Goal: Transaction & Acquisition: Book appointment/travel/reservation

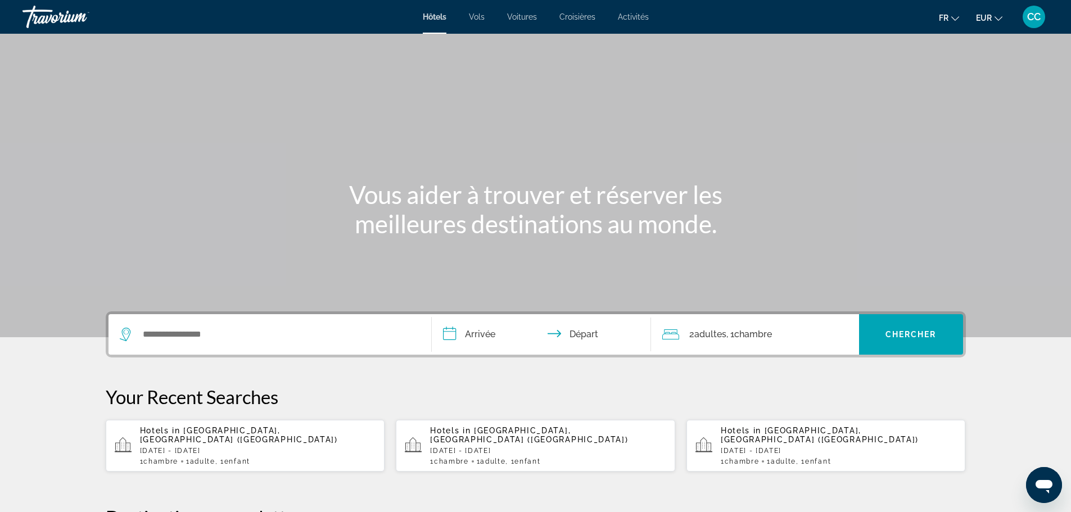
click at [1032, 20] on span "CC" at bounding box center [1033, 16] width 13 height 11
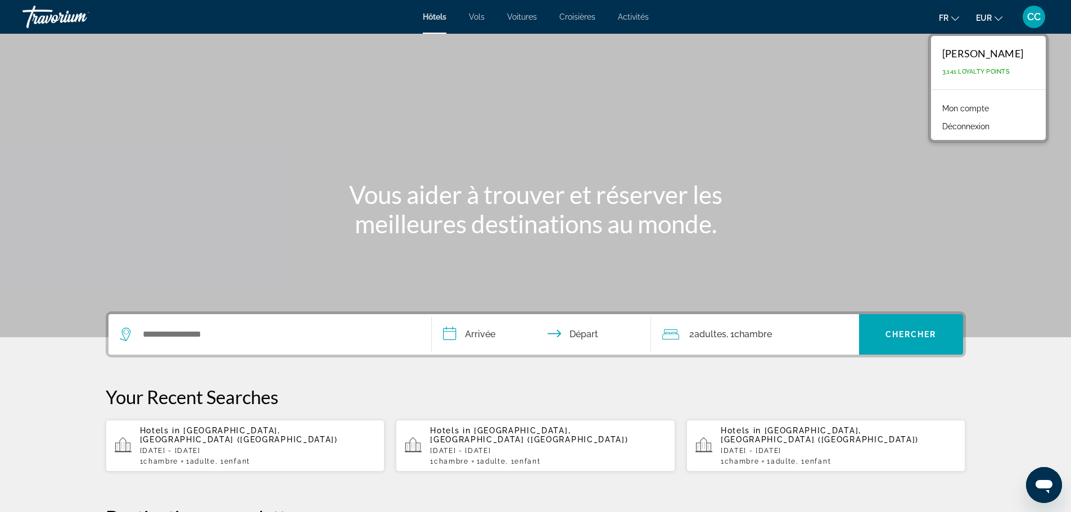
click at [945, 109] on link "Mon compte" at bounding box center [966, 108] width 58 height 15
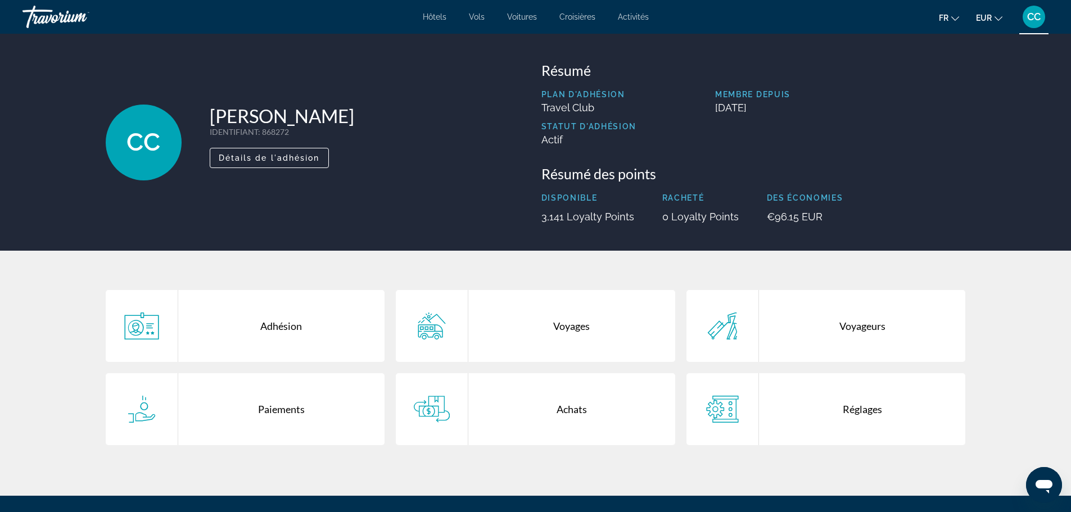
click at [591, 413] on div "Achats" at bounding box center [571, 409] width 207 height 72
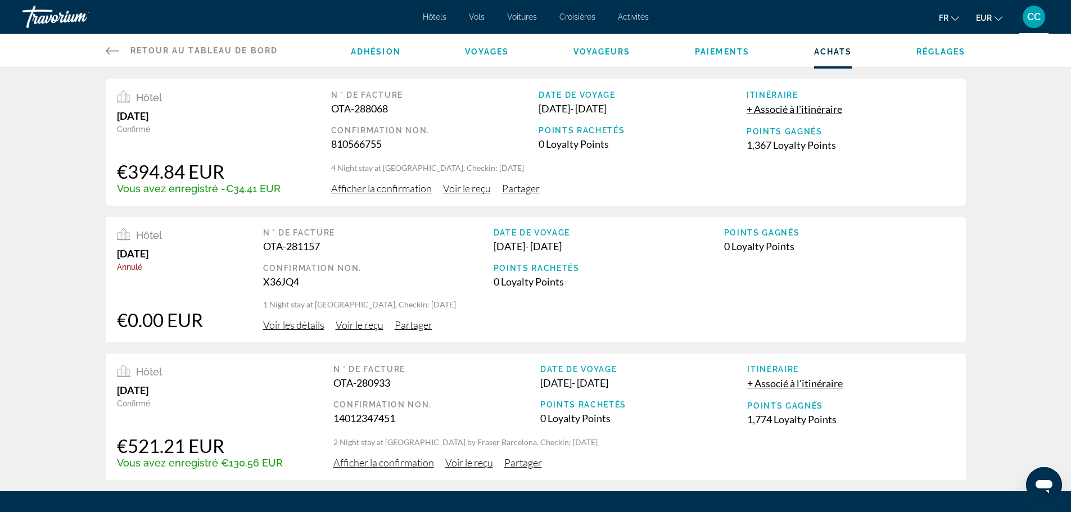
click at [360, 183] on span "Afficher la confirmation" at bounding box center [381, 188] width 101 height 12
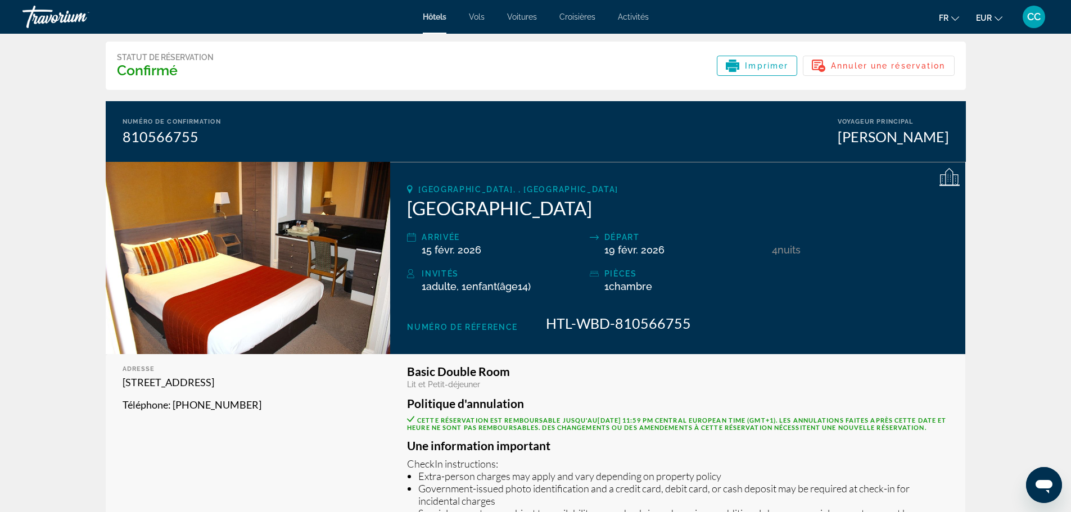
scroll to position [36, 0]
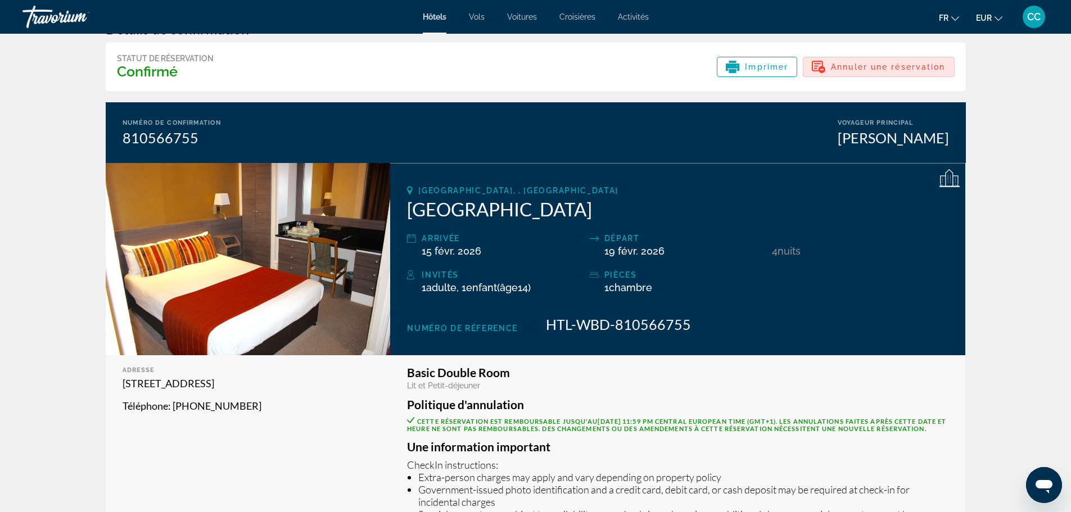
click at [875, 63] on span "Annuler une réservation" at bounding box center [888, 66] width 114 height 9
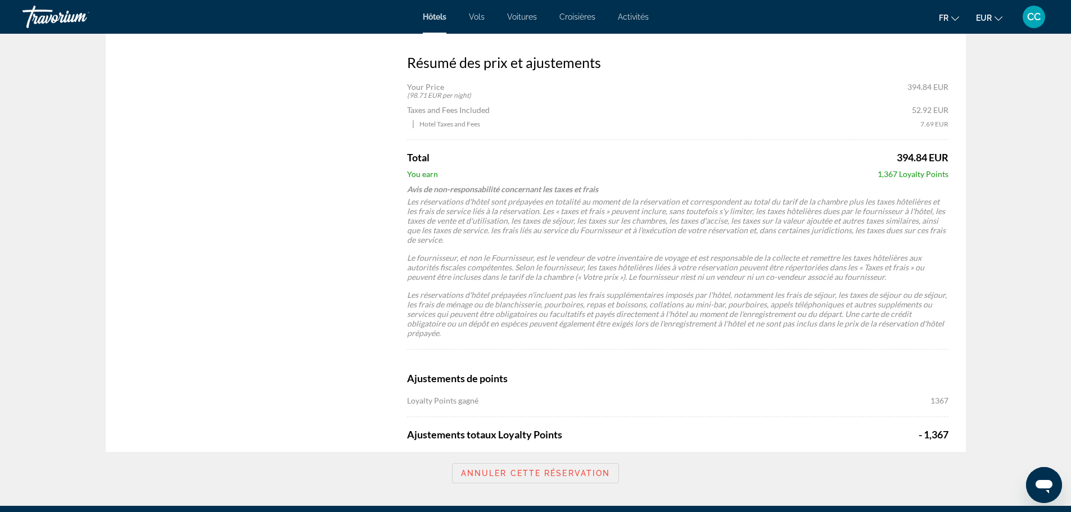
scroll to position [680, 0]
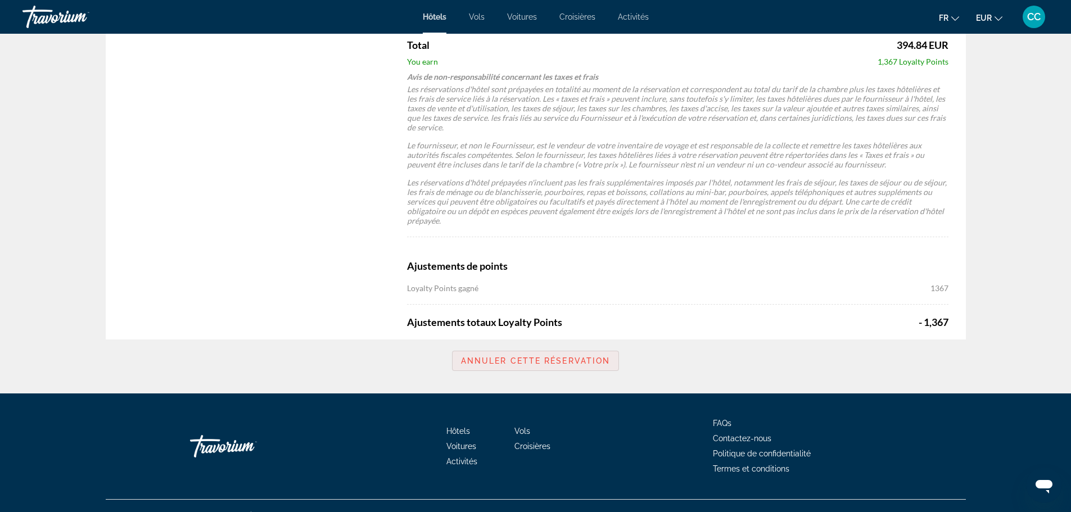
click at [538, 356] on span "Annuler cette réservation" at bounding box center [536, 360] width 150 height 9
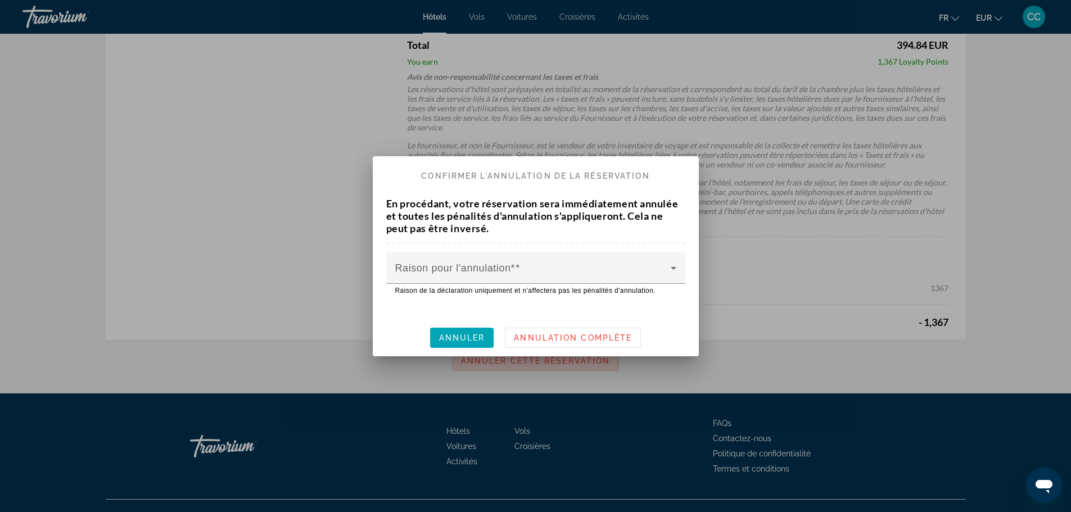
scroll to position [0, 0]
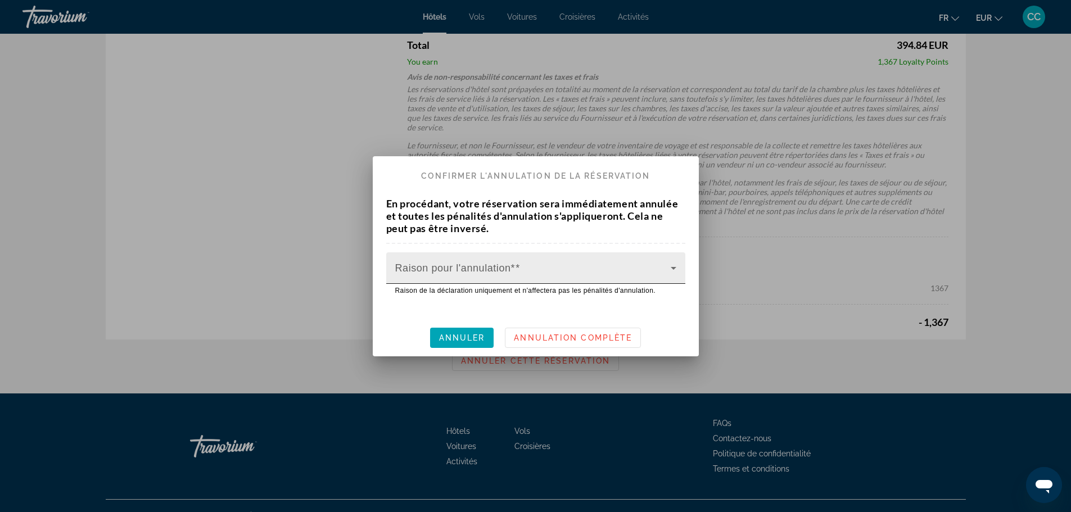
click at [513, 271] on span at bounding box center [532, 272] width 275 height 13
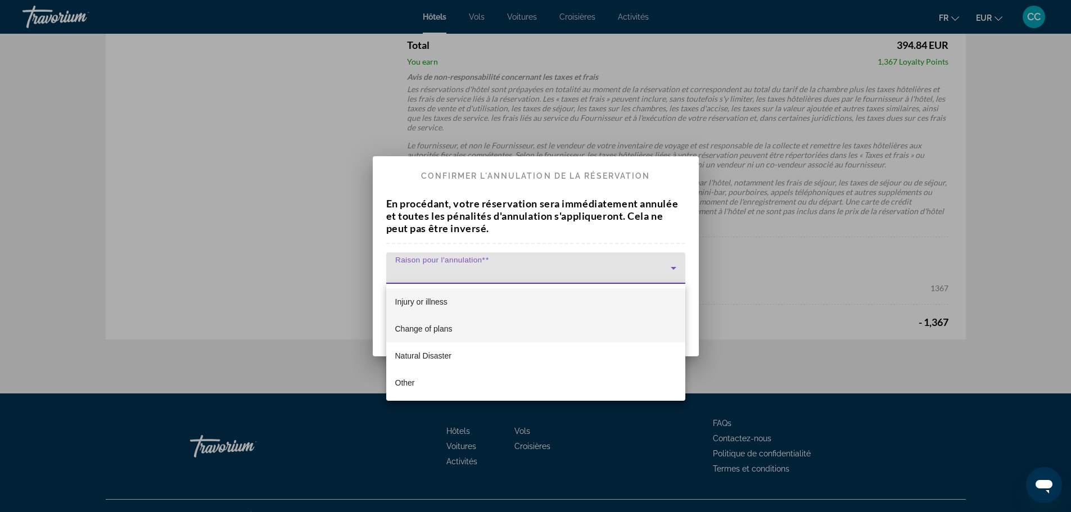
click at [446, 332] on span "Change of plans" at bounding box center [423, 328] width 57 height 13
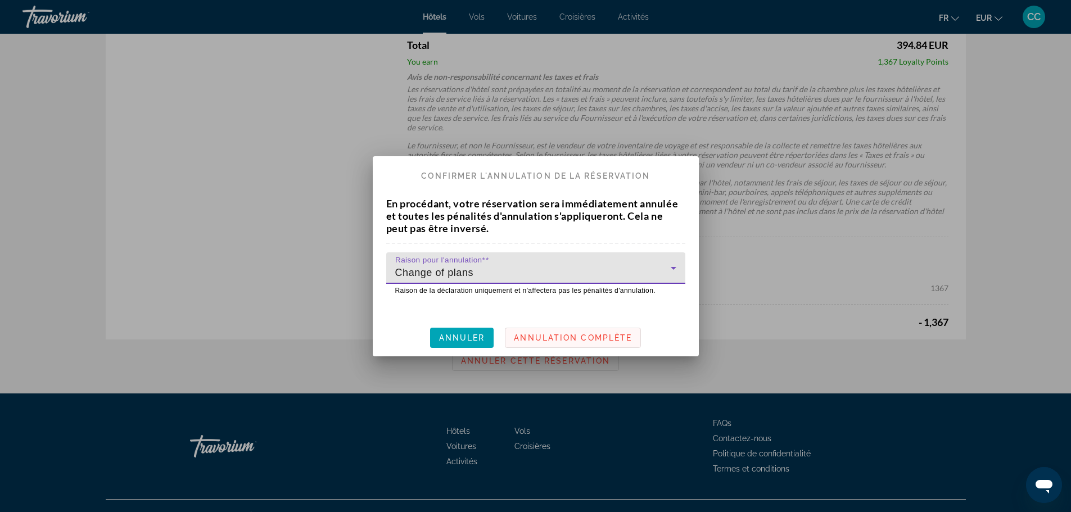
click at [590, 336] on span "Annulation complète" at bounding box center [573, 337] width 118 height 9
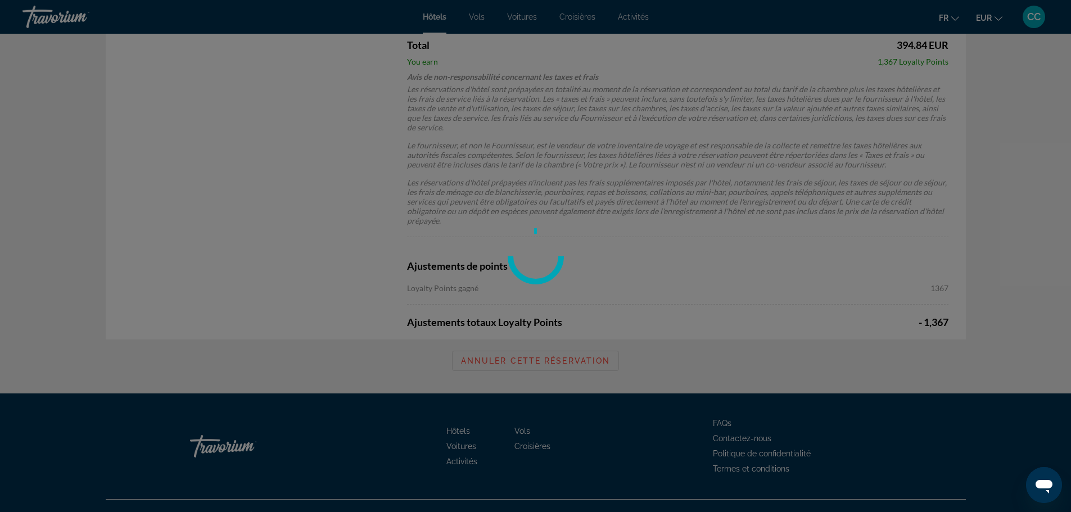
scroll to position [680, 0]
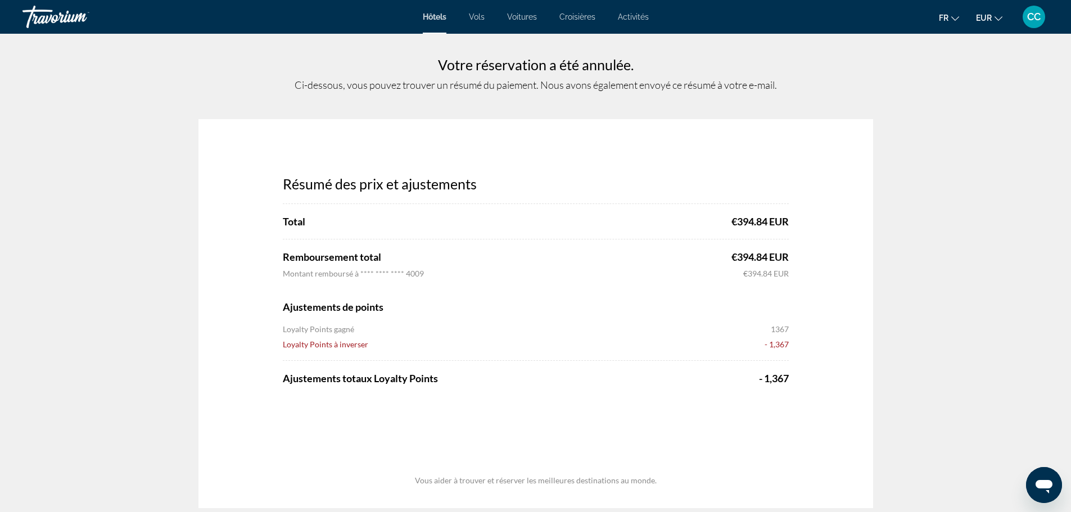
click at [1034, 15] on span "CC" at bounding box center [1033, 16] width 13 height 11
click at [937, 106] on link "Mon compte" at bounding box center [966, 108] width 58 height 15
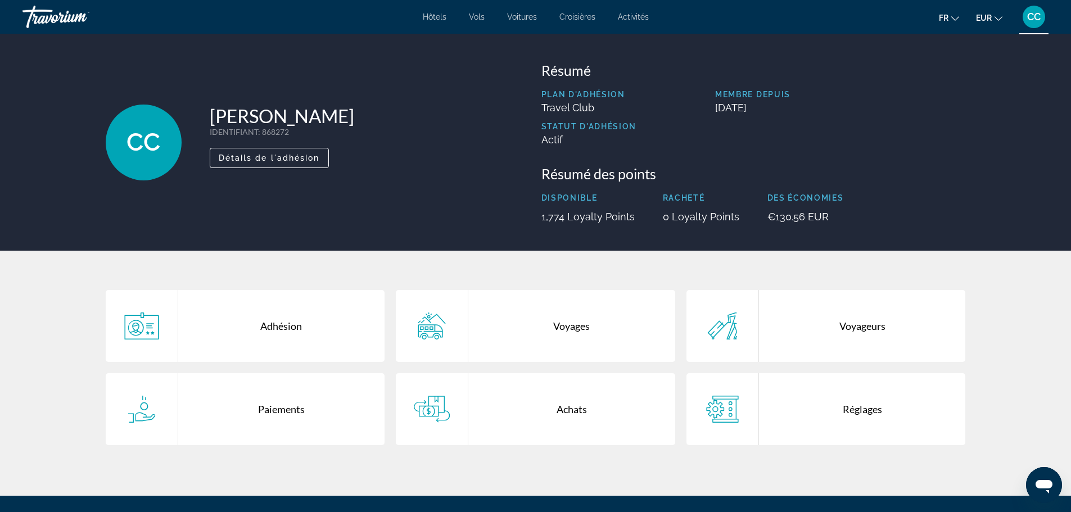
click at [435, 12] on div "Hôtels Vols Voitures Croisières Activités Hôtels Vols Voitures Croisières Activ…" at bounding box center [535, 16] width 1071 height 29
click at [433, 14] on span "Hôtels" at bounding box center [435, 16] width 24 height 9
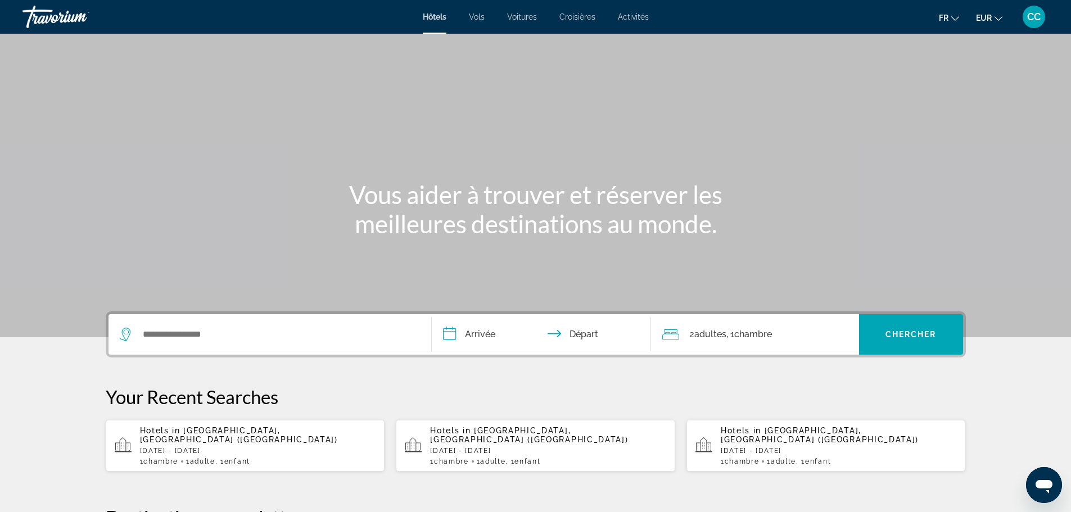
click at [160, 447] on p "[DATE] - [DATE]" at bounding box center [258, 451] width 236 height 8
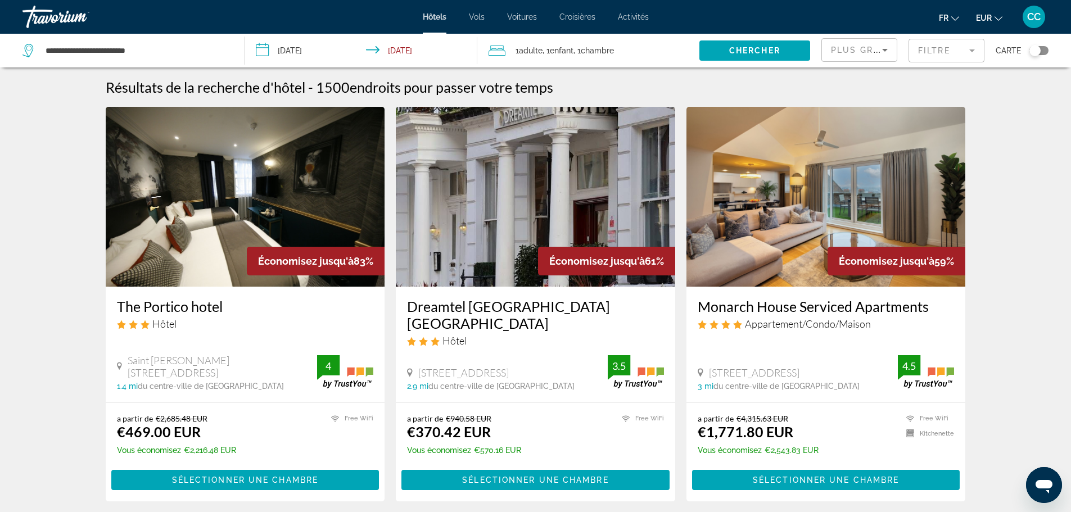
click at [941, 51] on mat-form-field "Filtre" at bounding box center [947, 51] width 76 height 24
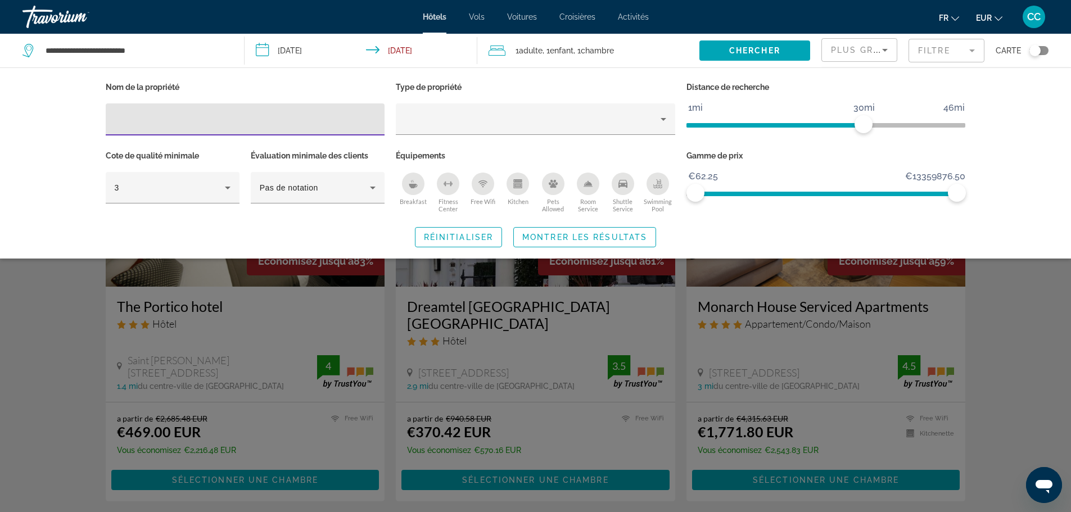
click at [254, 114] on input "Hotel Filters" at bounding box center [245, 119] width 261 height 13
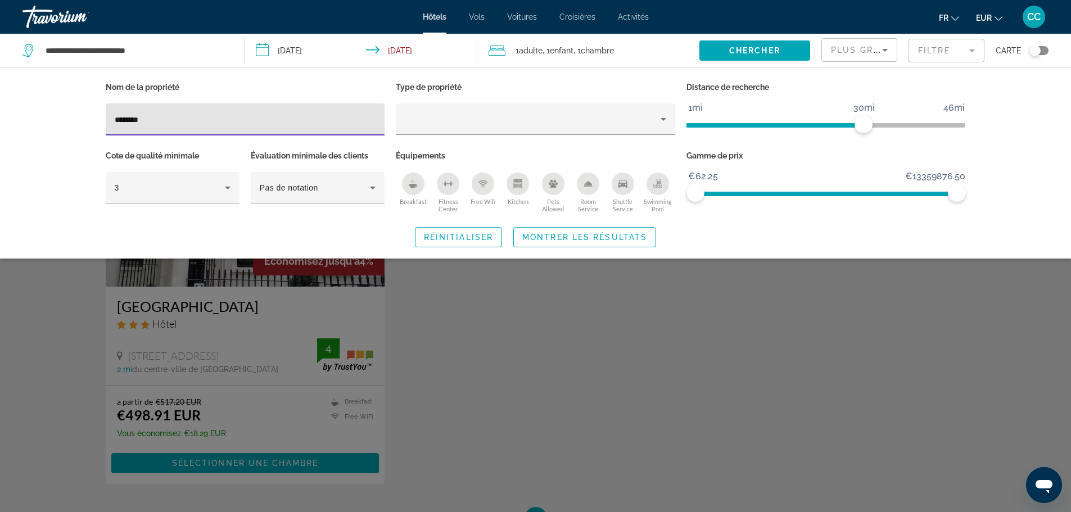
type input "********"
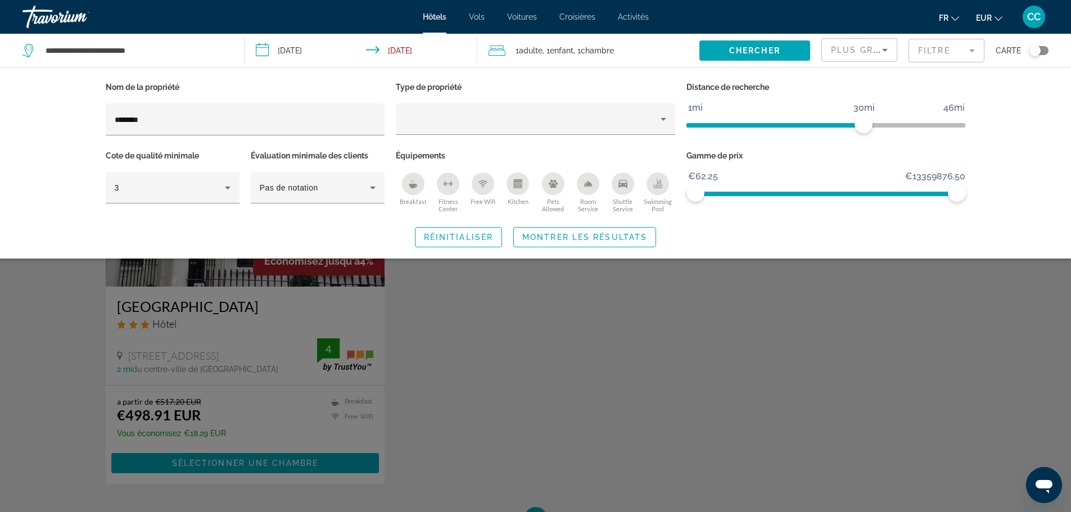
click at [239, 287] on div "Search widget" at bounding box center [535, 341] width 1071 height 344
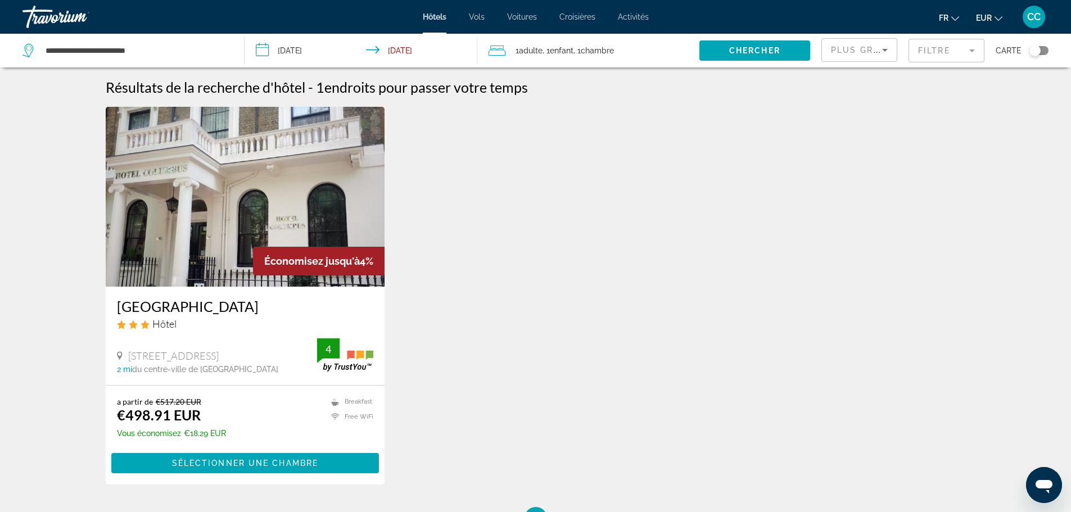
click at [215, 264] on img "Main content" at bounding box center [245, 197] width 279 height 180
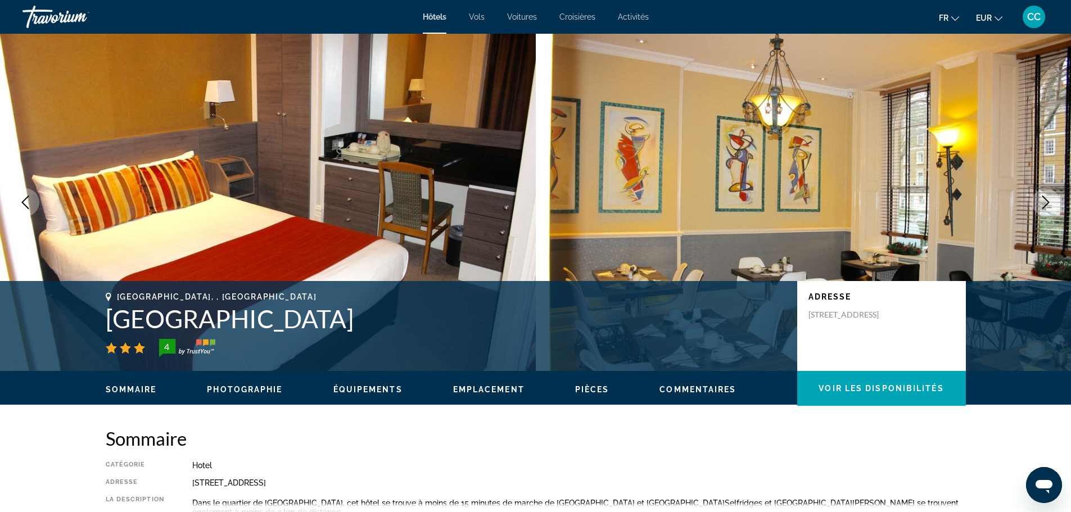
click at [1029, 16] on span "CC" at bounding box center [1033, 16] width 13 height 11
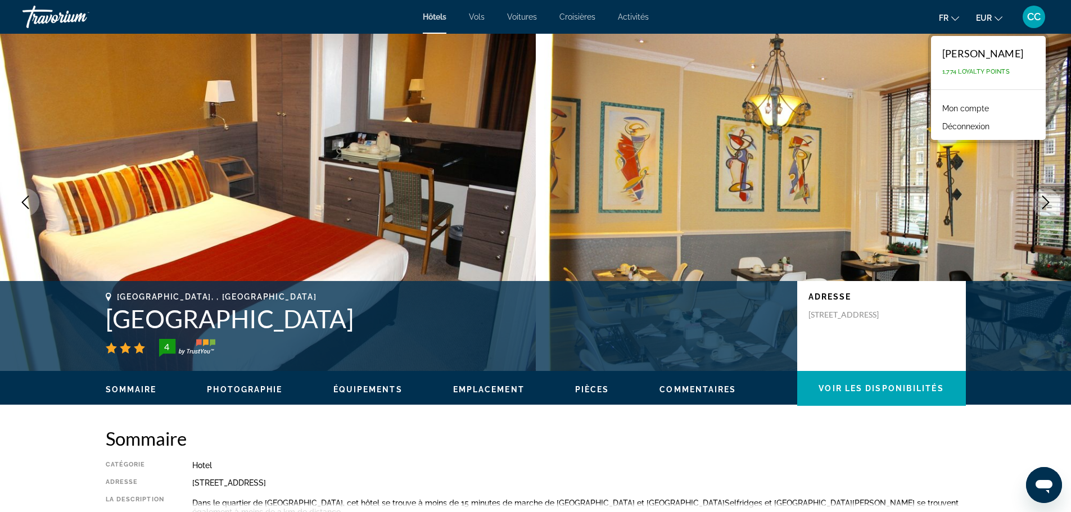
click at [937, 130] on button "Déconnexion" at bounding box center [966, 126] width 58 height 15
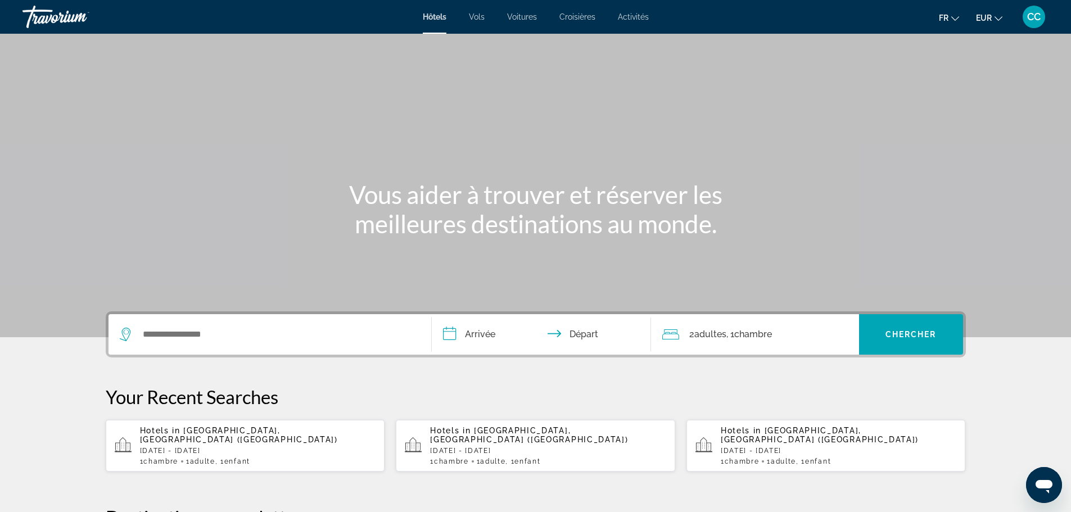
click at [159, 437] on div "Hotels in [GEOGRAPHIC_DATA], [GEOGRAPHIC_DATA] ([GEOGRAPHIC_DATA]) [DATE] - [DA…" at bounding box center [258, 445] width 236 height 39
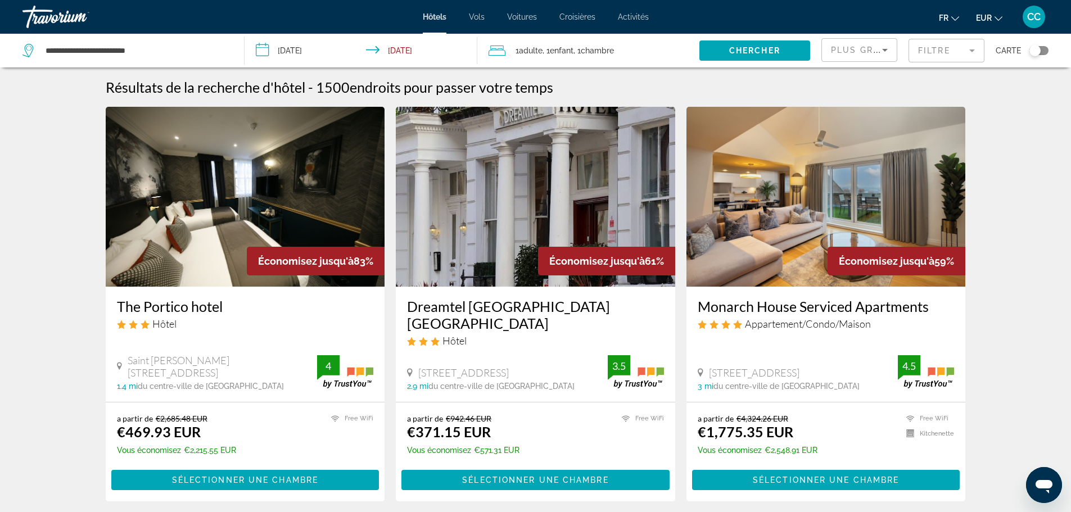
click at [937, 57] on mat-form-field "Filtre" at bounding box center [947, 51] width 76 height 24
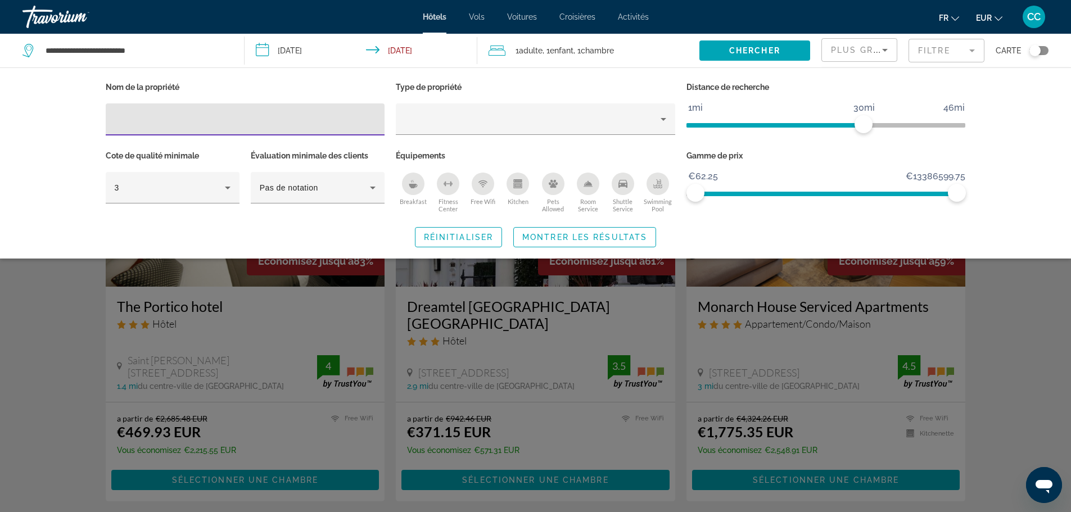
click at [317, 119] on input "Hotel Filters" at bounding box center [245, 119] width 261 height 13
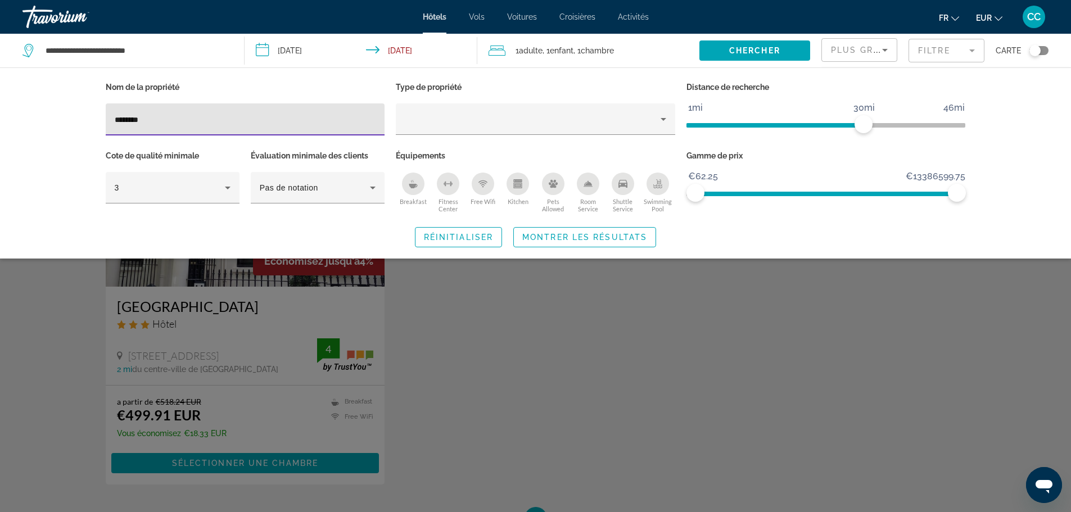
type input "********"
click at [209, 315] on div "Search widget" at bounding box center [535, 341] width 1071 height 344
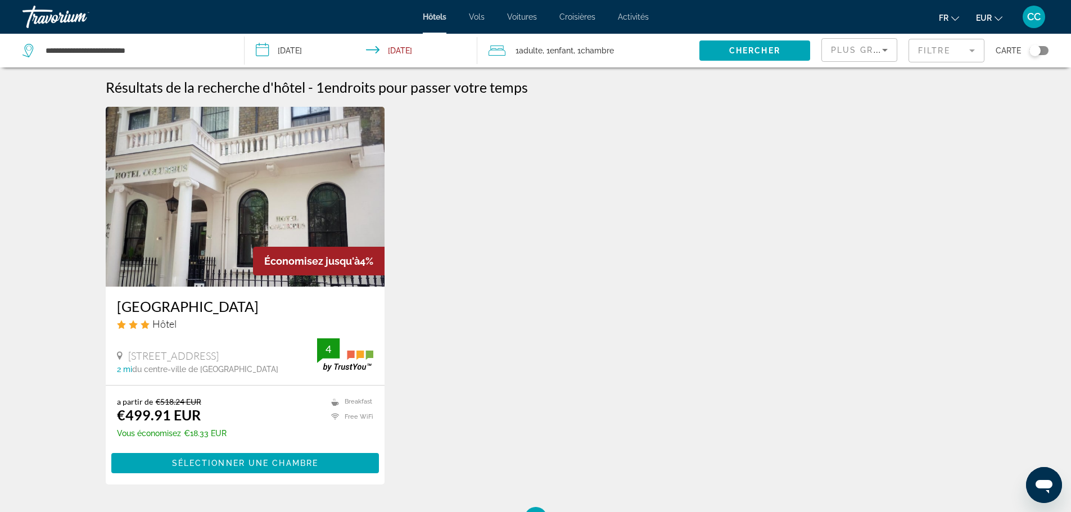
click at [175, 237] on img "Main content" at bounding box center [245, 197] width 279 height 180
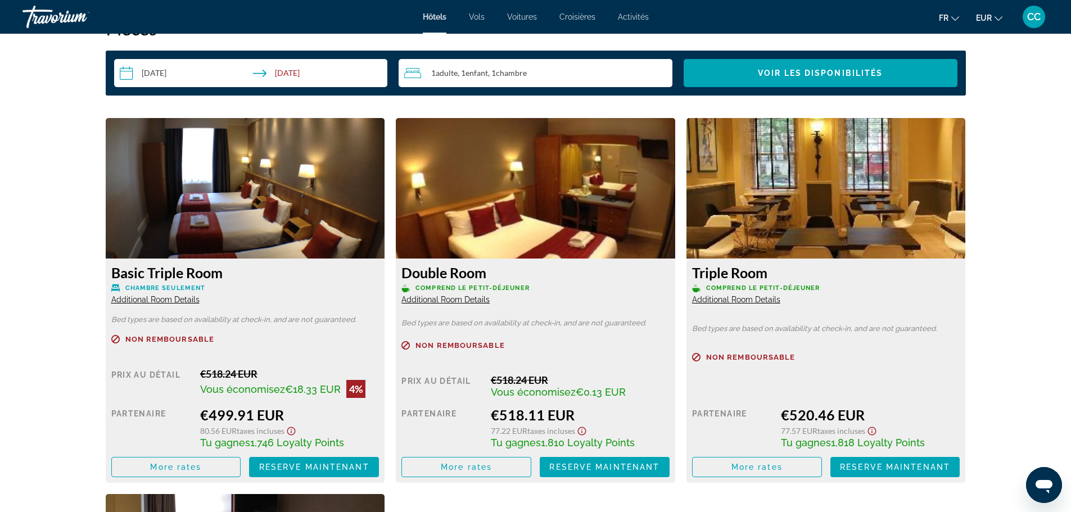
scroll to position [1406, 0]
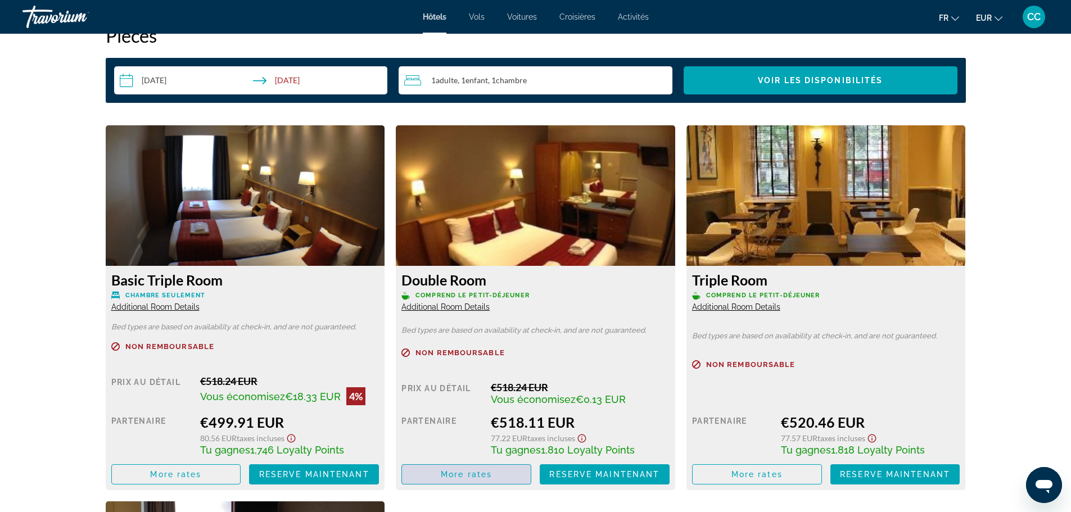
click at [491, 470] on span "More rates" at bounding box center [466, 474] width 51 height 9
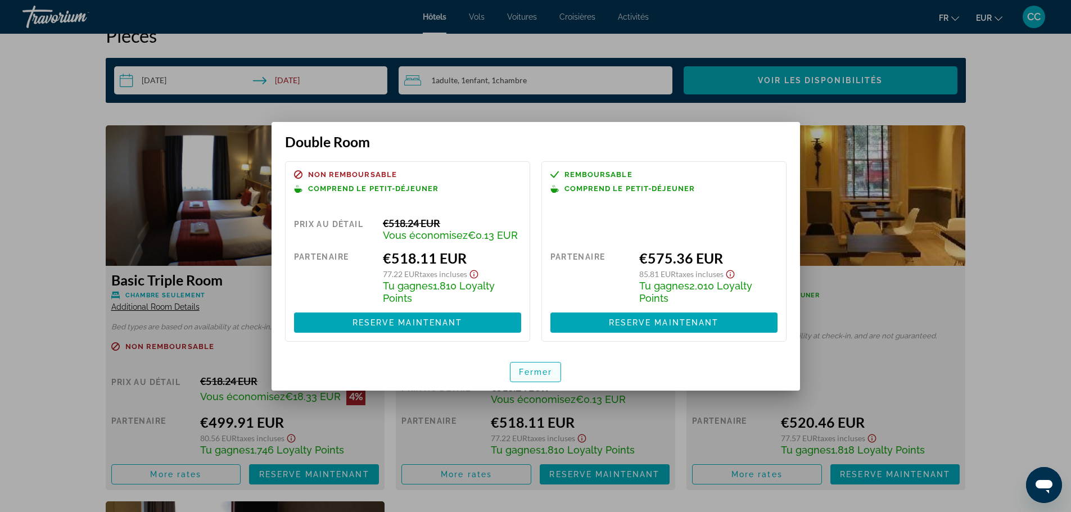
click at [537, 365] on span "button" at bounding box center [535, 372] width 51 height 27
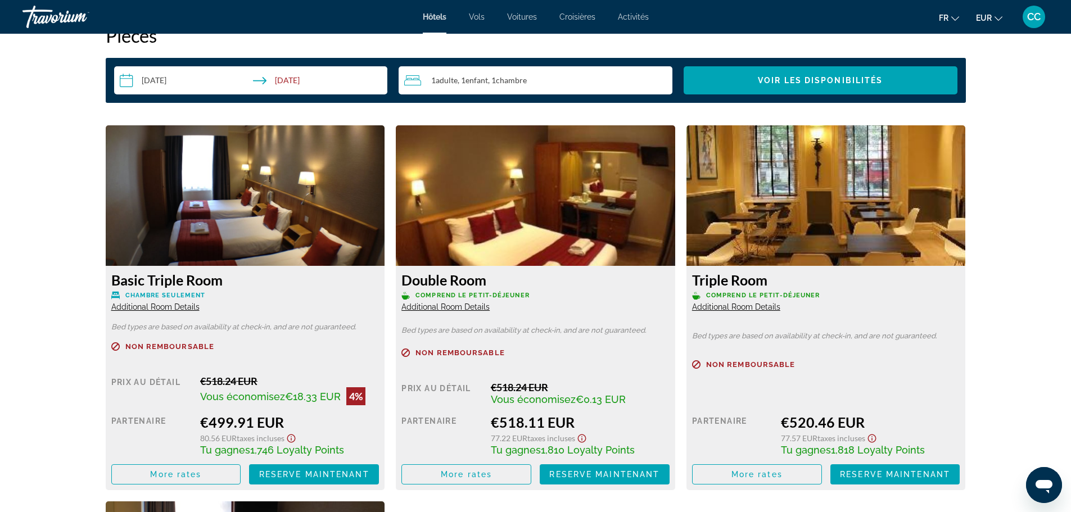
scroll to position [1406, 0]
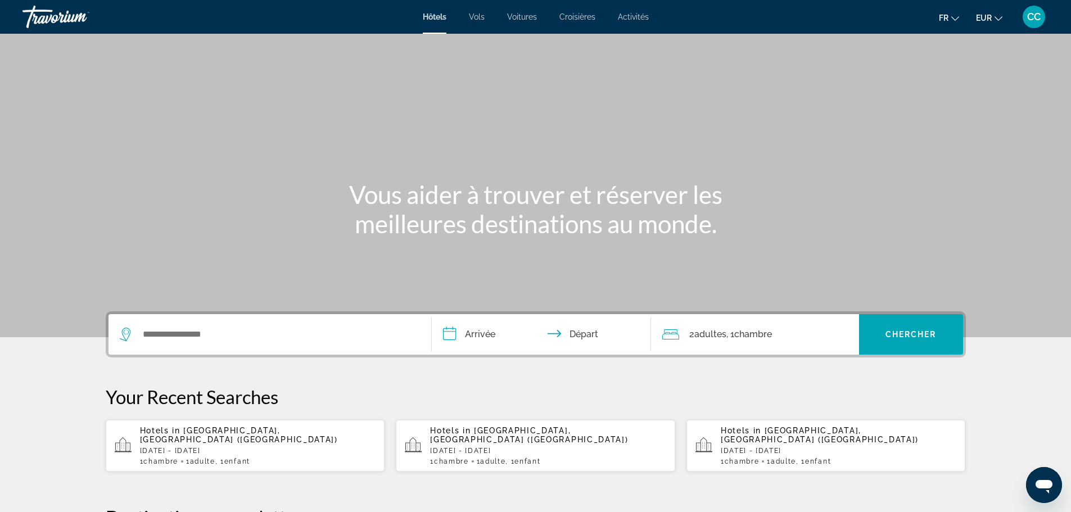
click at [171, 447] on p "[DATE] - [DATE]" at bounding box center [258, 451] width 236 height 8
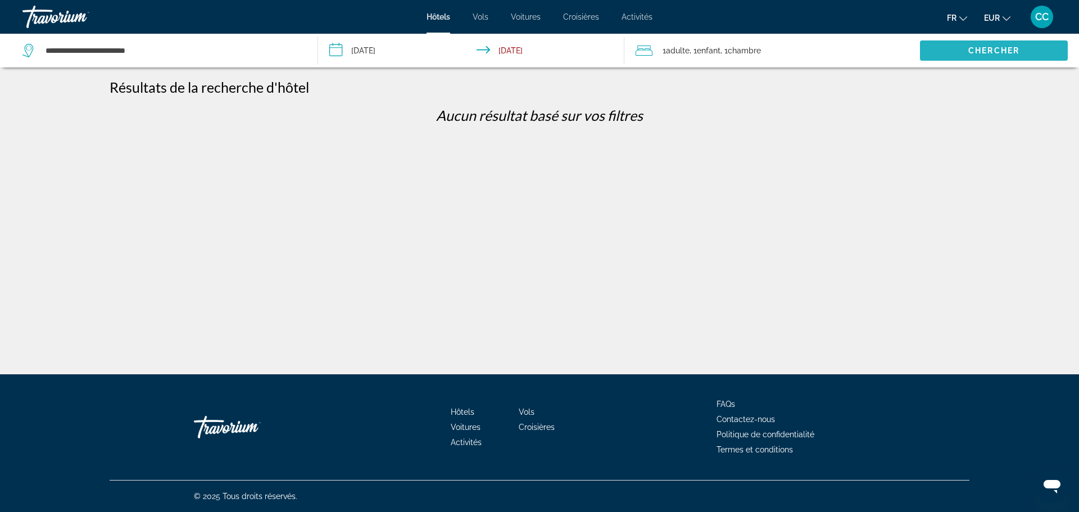
click at [977, 53] on span "Chercher" at bounding box center [994, 50] width 51 height 9
click at [404, 52] on input "**********" at bounding box center [473, 52] width 311 height 37
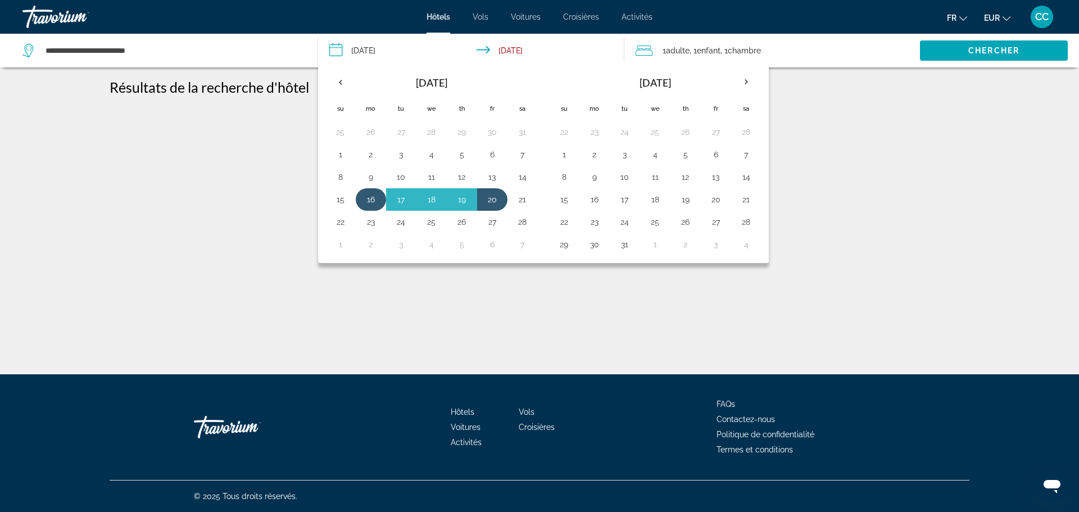
click at [369, 202] on button "16" at bounding box center [371, 200] width 18 height 16
click at [491, 198] on button "20" at bounding box center [493, 200] width 18 height 16
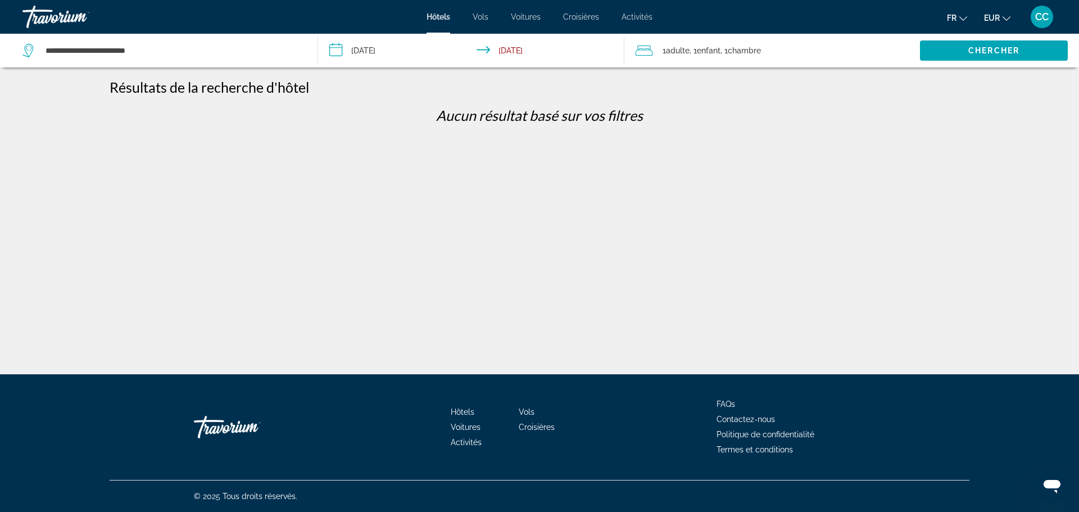
click at [789, 48] on div "1 Adulte Adultes , 1 Enfant Enfants , 1 Chambre pièces" at bounding box center [778, 51] width 284 height 16
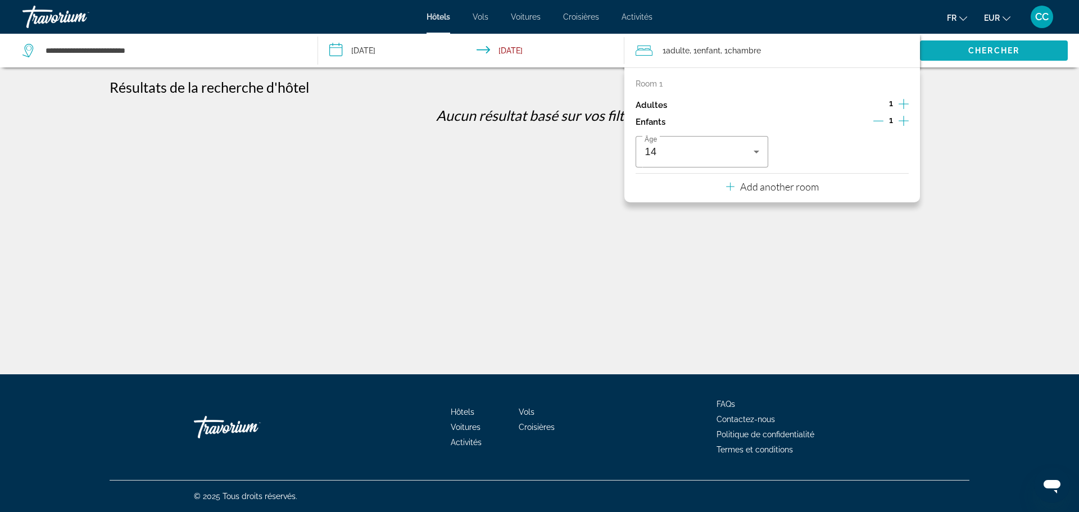
click at [1002, 48] on span "Chercher" at bounding box center [994, 50] width 51 height 9
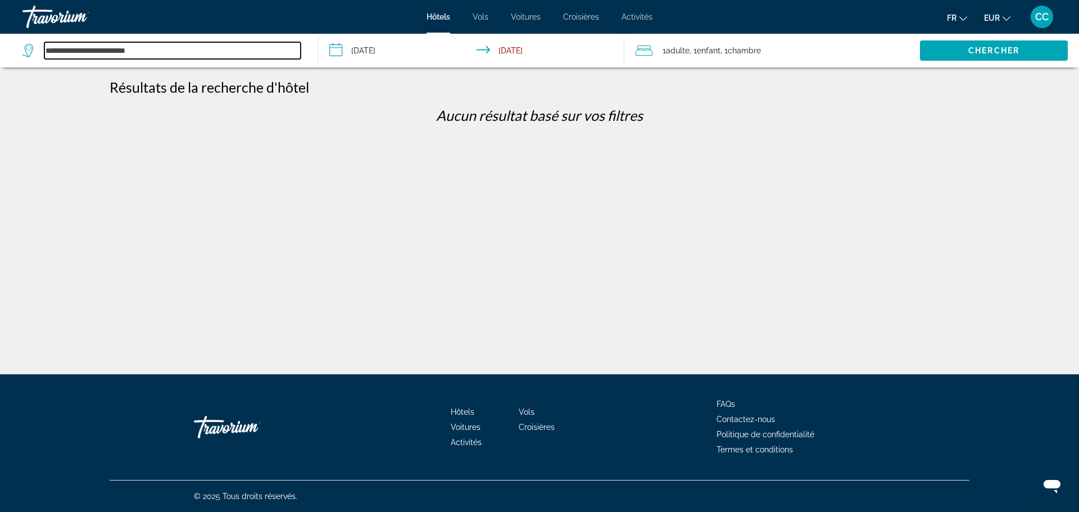
click at [170, 45] on input "**********" at bounding box center [172, 50] width 256 height 17
drag, startPoint x: 216, startPoint y: 55, endPoint x: -2, endPoint y: 38, distance: 218.8
click at [0, 38] on html "**********" at bounding box center [539, 256] width 1079 height 512
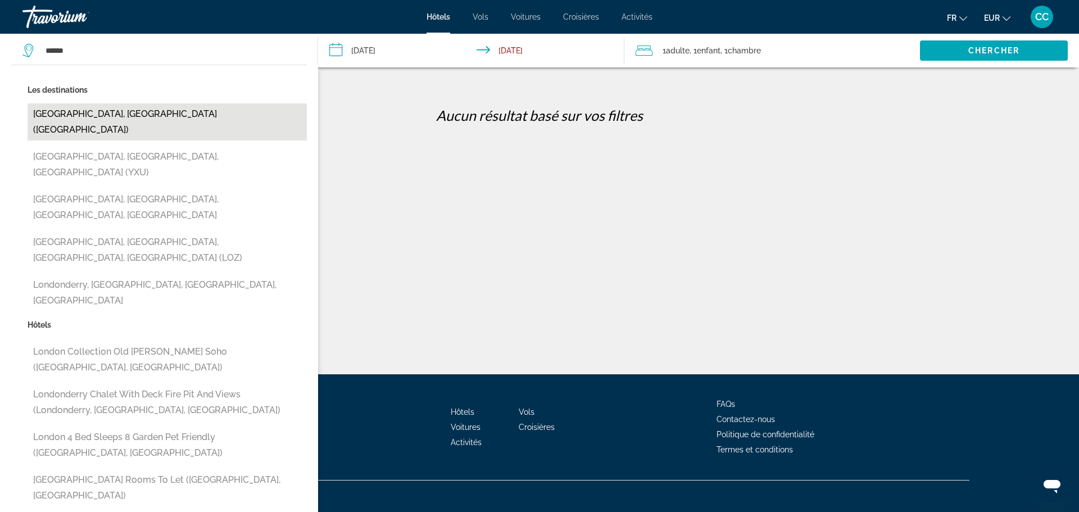
click at [84, 117] on button "[GEOGRAPHIC_DATA], [GEOGRAPHIC_DATA] ([GEOGRAPHIC_DATA])" at bounding box center [167, 121] width 279 height 37
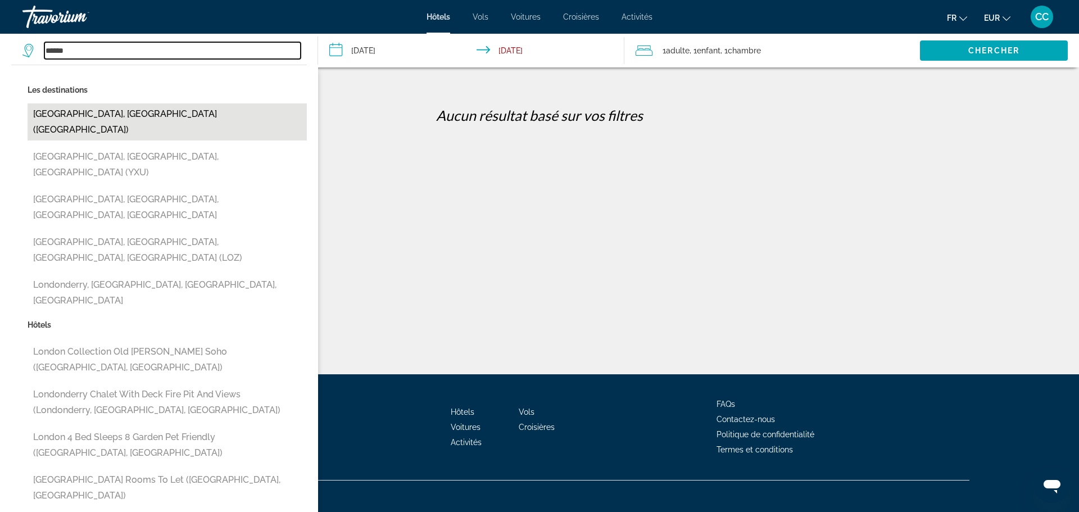
type input "**********"
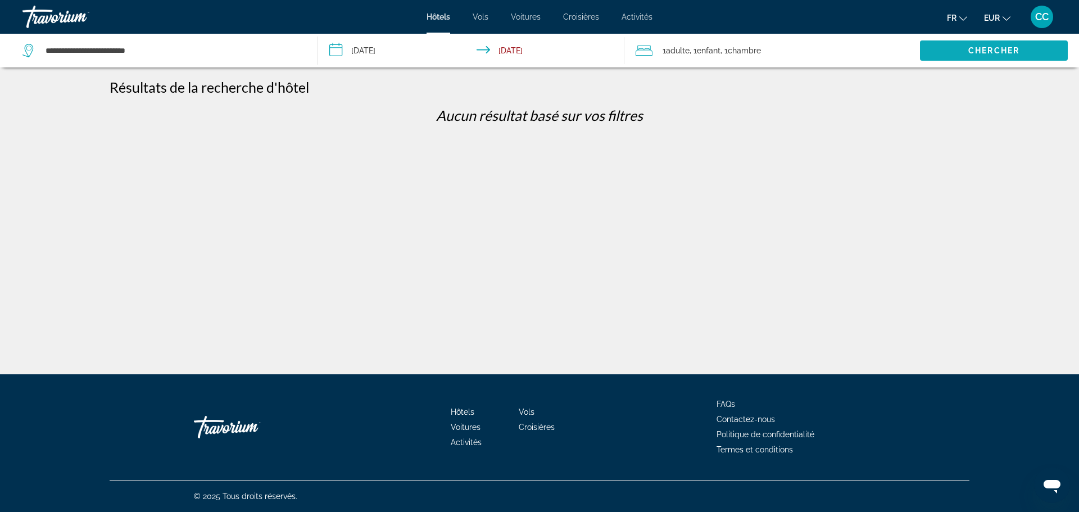
click at [1036, 42] on span "Search widget" at bounding box center [994, 50] width 148 height 27
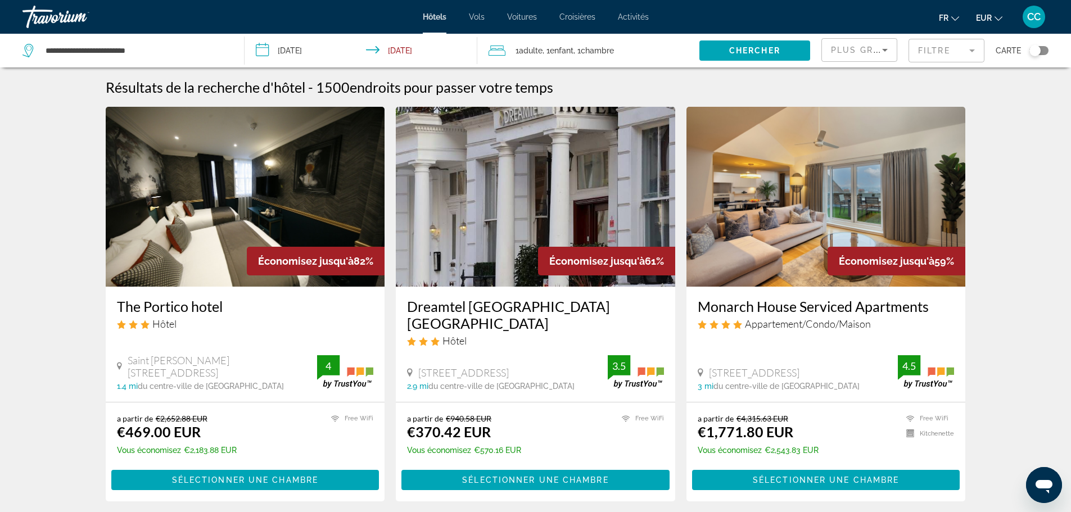
click at [932, 52] on mat-form-field "Filtre" at bounding box center [947, 51] width 76 height 24
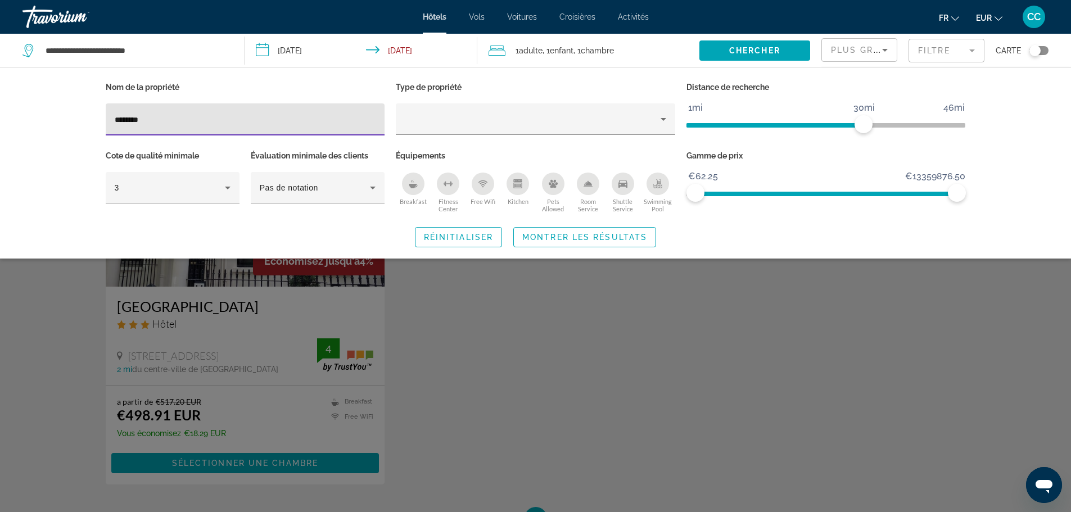
type input "********"
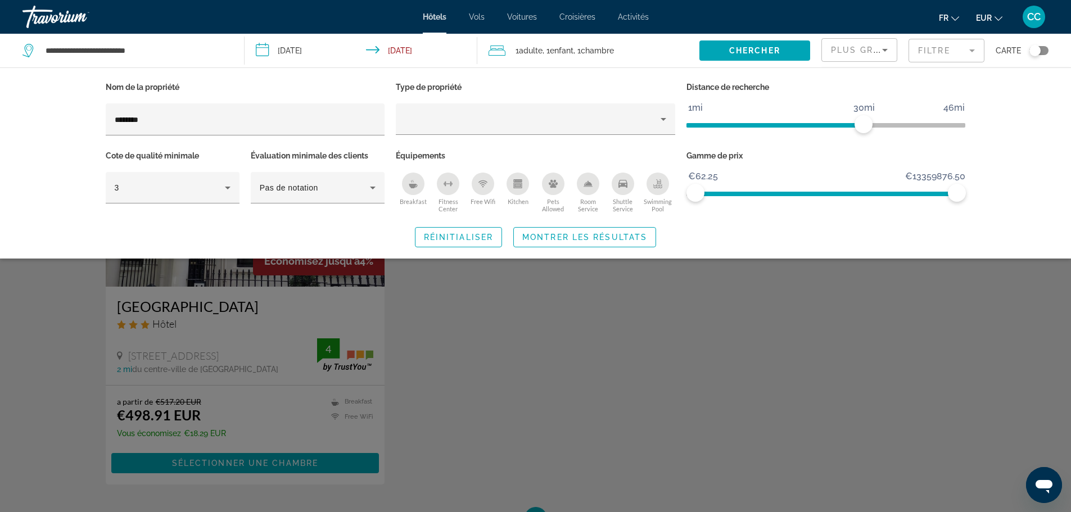
click at [255, 309] on div "Search widget" at bounding box center [535, 341] width 1071 height 344
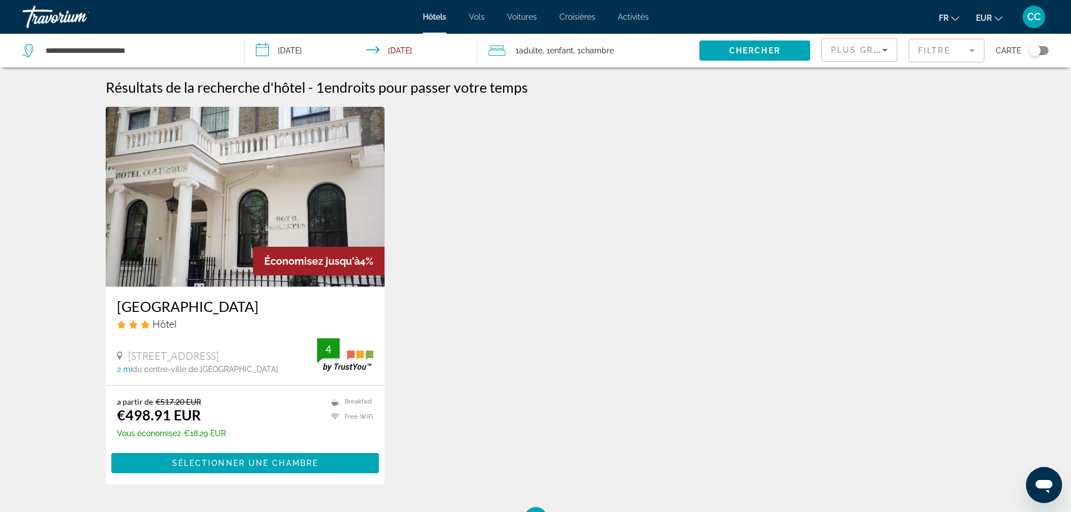
click at [224, 256] on img "Main content" at bounding box center [245, 197] width 279 height 180
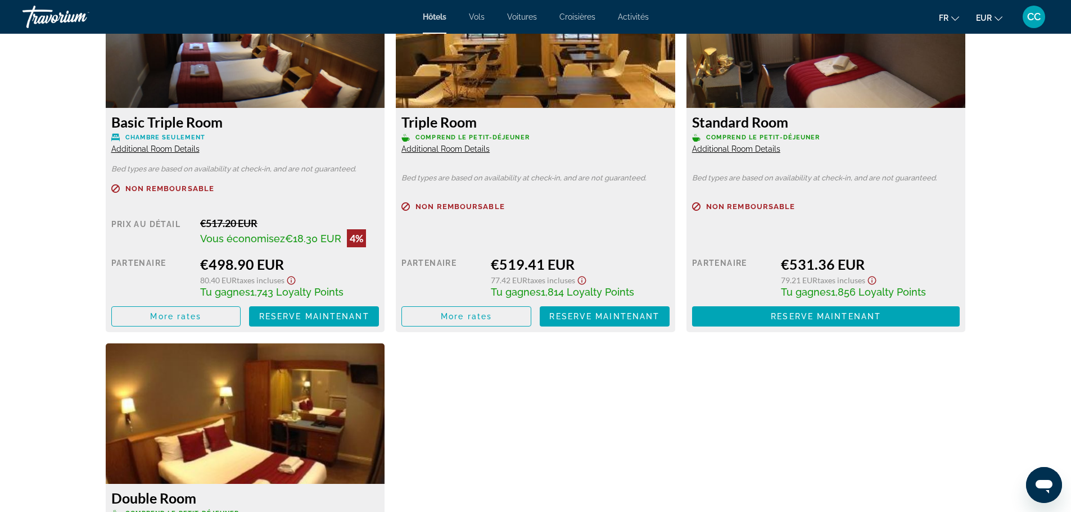
scroll to position [1518, 0]
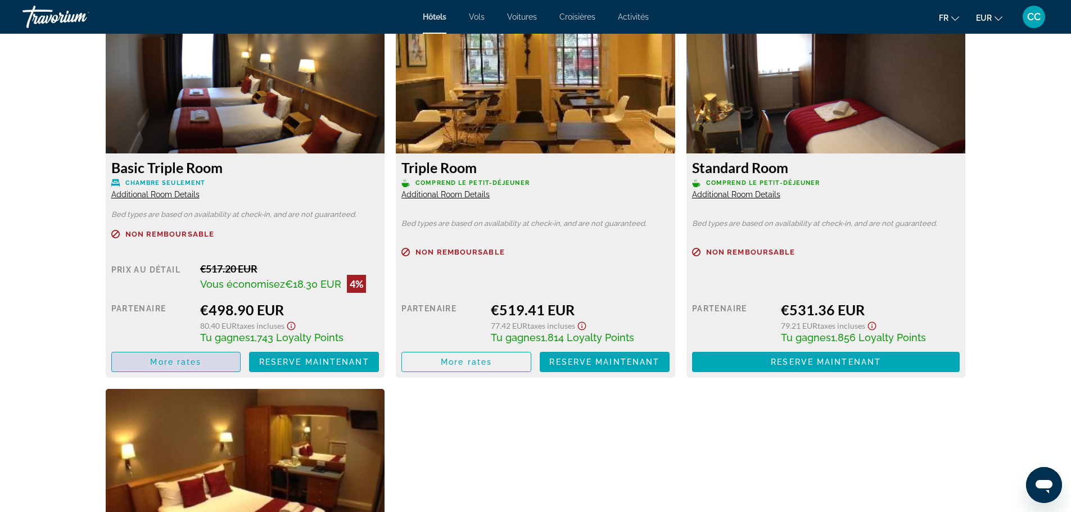
click at [178, 358] on span "More rates" at bounding box center [175, 362] width 51 height 9
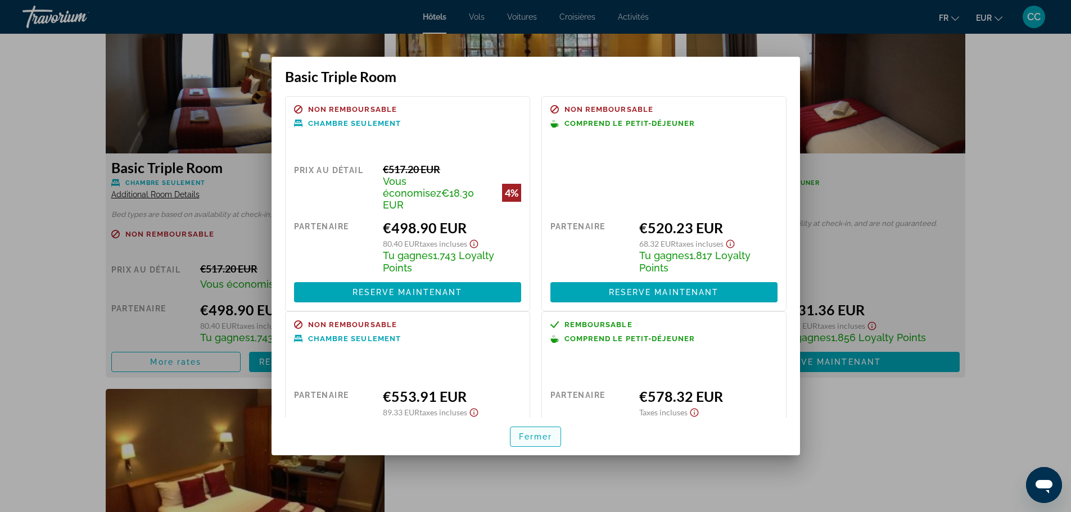
click at [543, 433] on span "Fermer" at bounding box center [536, 436] width 34 height 9
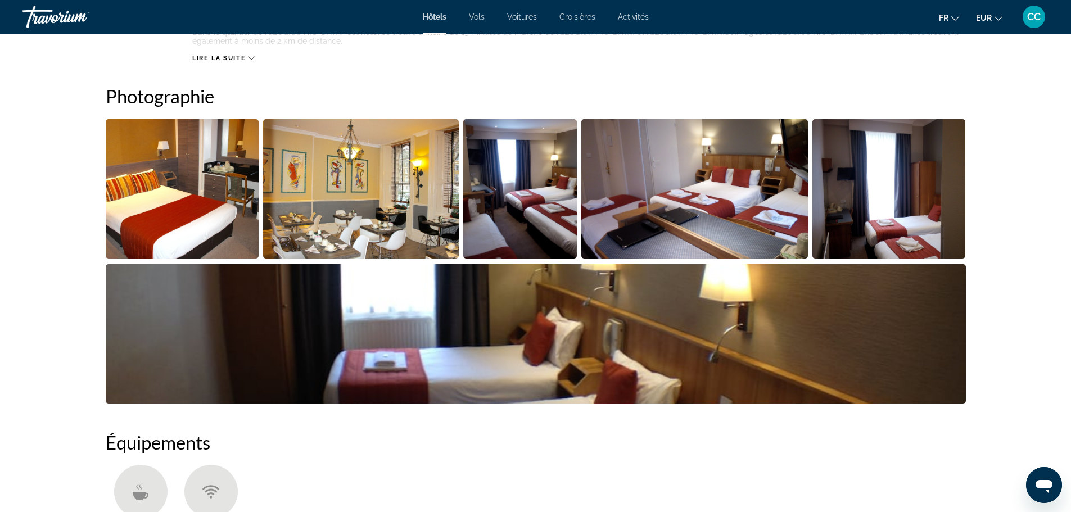
scroll to position [450, 0]
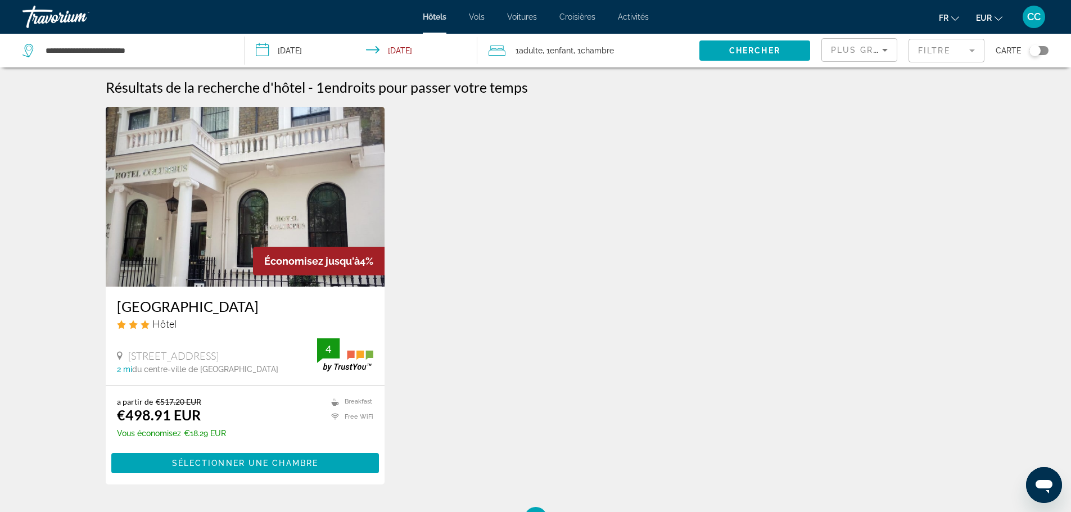
click at [877, 46] on span "Plus grandes économies" at bounding box center [898, 50] width 134 height 9
click at [860, 143] on span "Prix le plus bas" at bounding box center [857, 146] width 52 height 9
click at [925, 52] on mat-form-field "Filtre" at bounding box center [947, 51] width 76 height 24
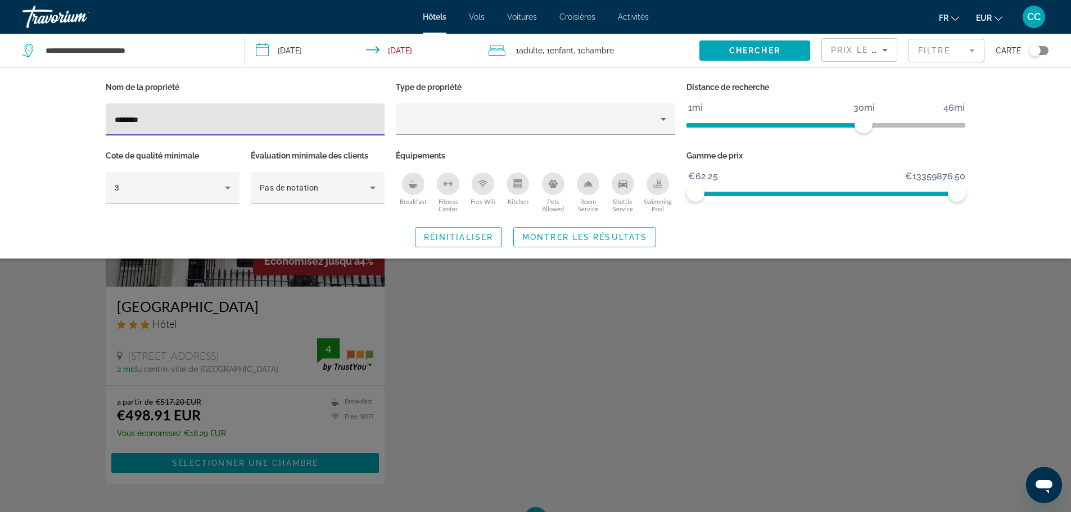
drag, startPoint x: 189, startPoint y: 124, endPoint x: 62, endPoint y: 119, distance: 126.6
click at [62, 119] on div "Nom de la propriété ******** Type de propriété Distance de recherche 1mi 46mi 3…" at bounding box center [535, 162] width 1071 height 191
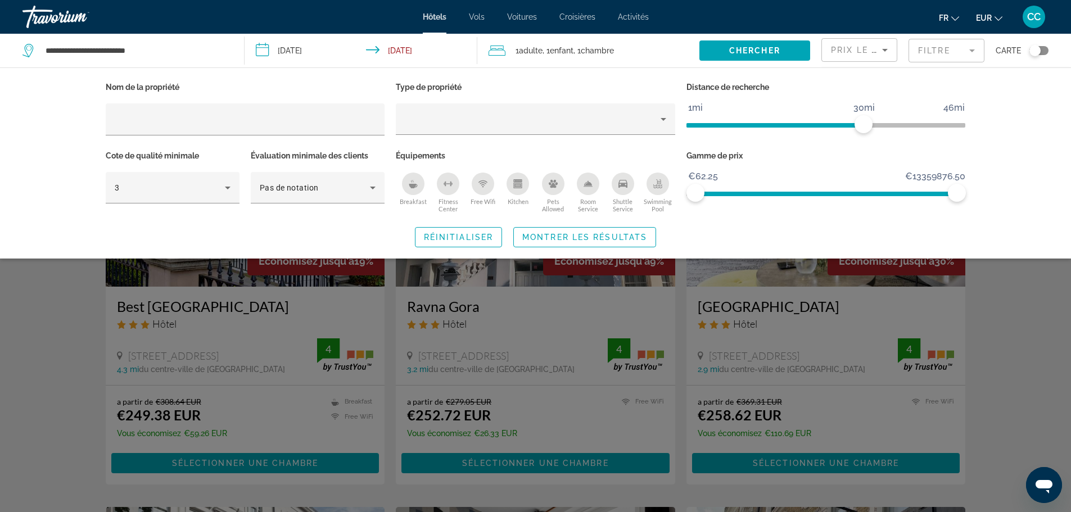
click at [50, 348] on div "Search widget" at bounding box center [535, 341] width 1071 height 344
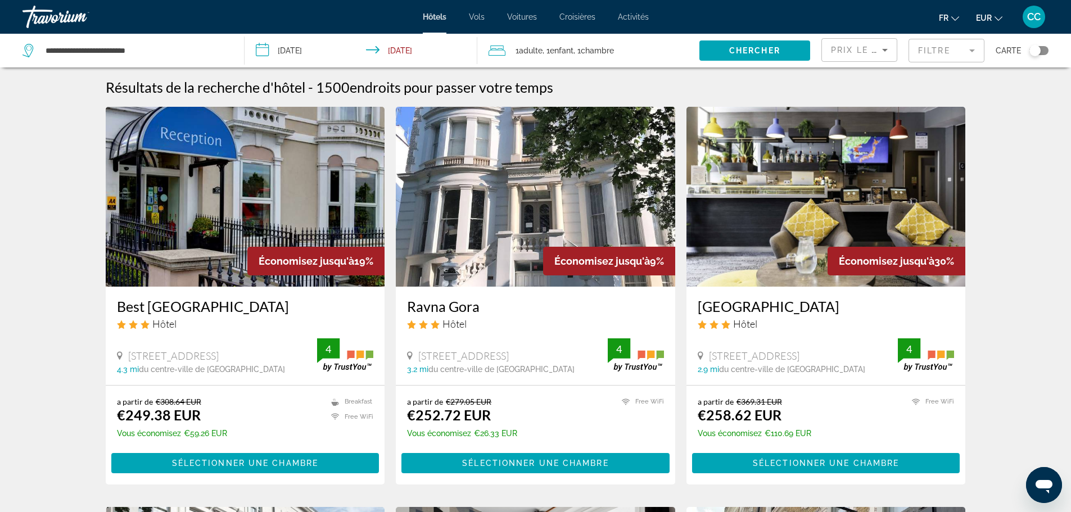
click at [1043, 46] on div "Toggle map" at bounding box center [1038, 50] width 19 height 9
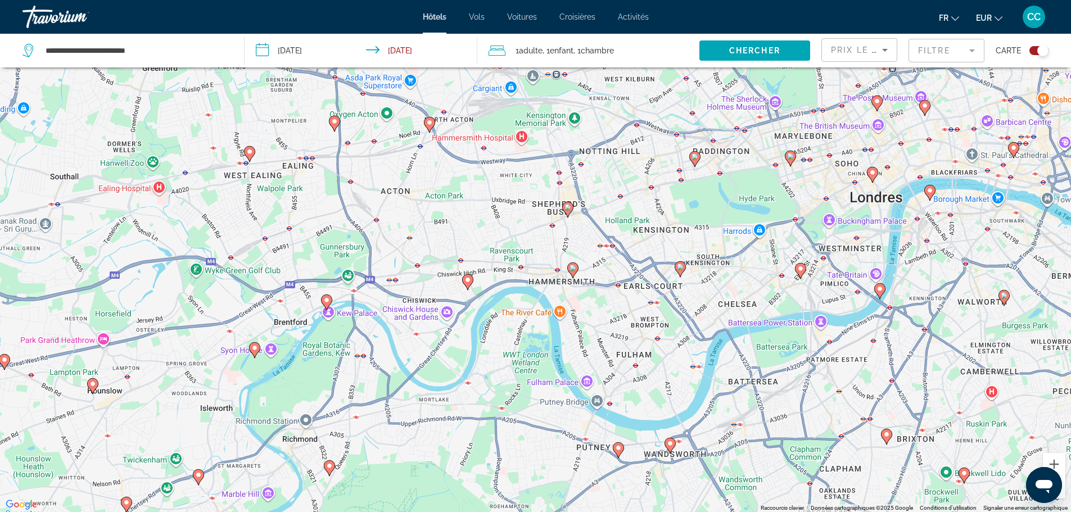
click at [695, 155] on image "Main content" at bounding box center [695, 156] width 7 height 7
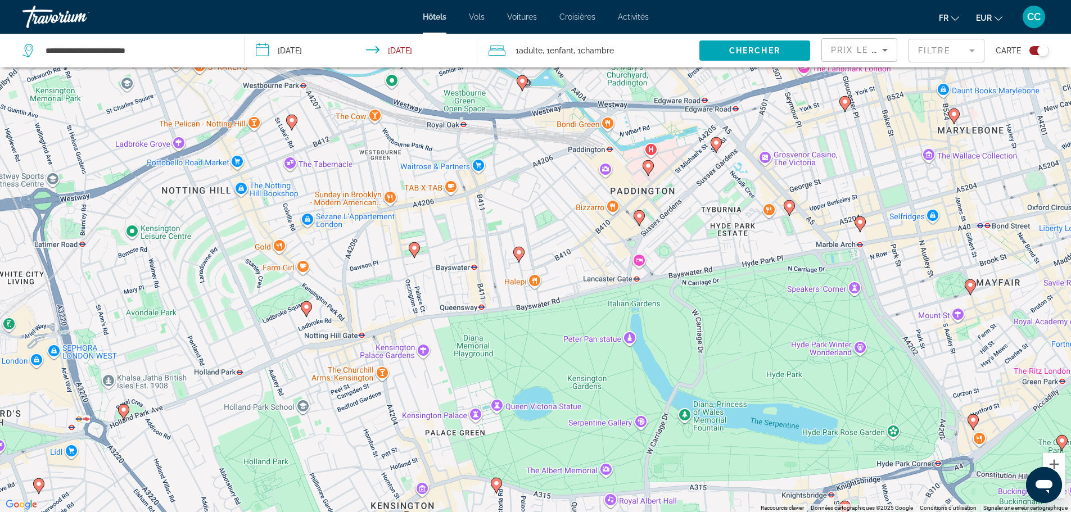
click at [517, 257] on icon "Main content" at bounding box center [518, 254] width 10 height 15
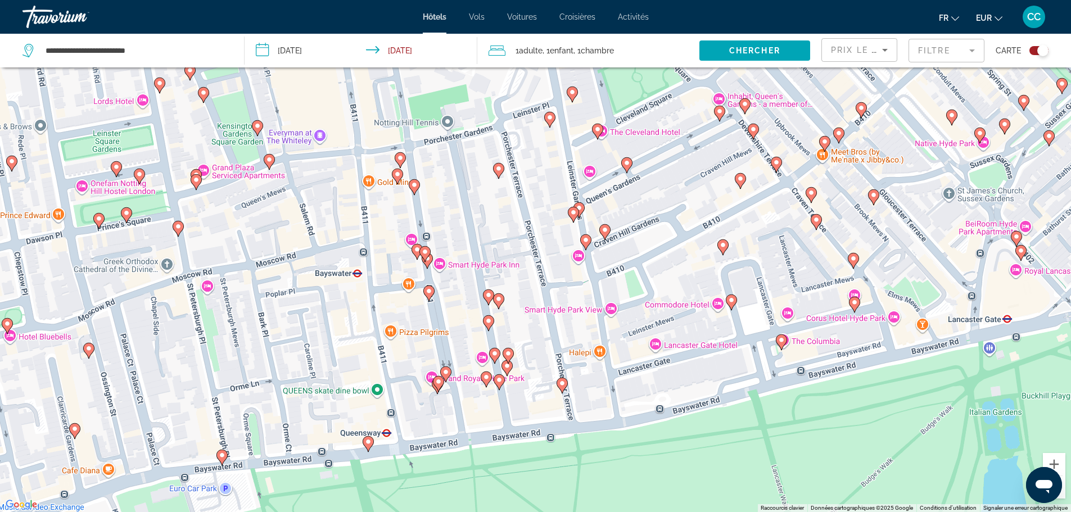
click at [731, 299] on image "Main content" at bounding box center [731, 300] width 7 height 7
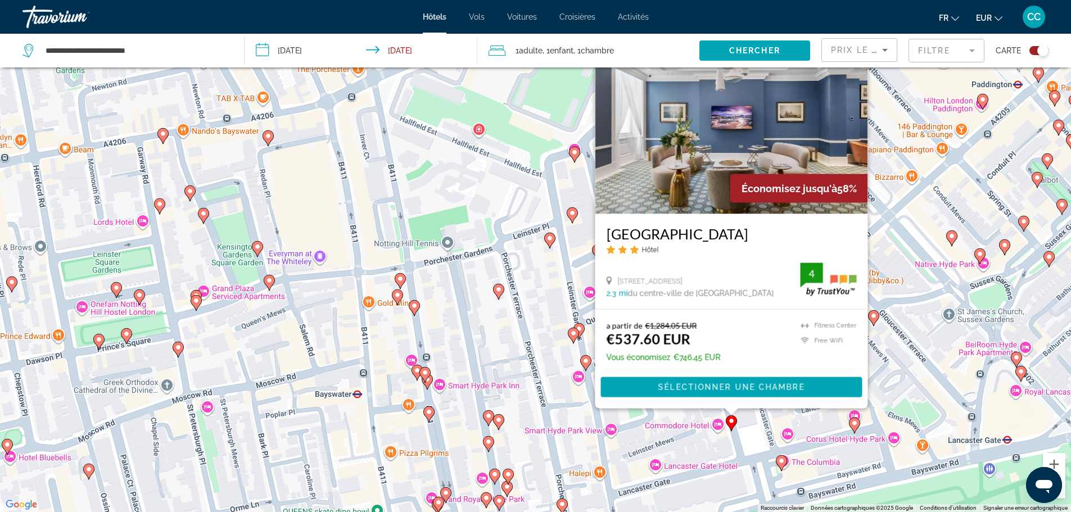
click at [577, 327] on gmp-advanced-marker "Main content" at bounding box center [573, 335] width 11 height 17
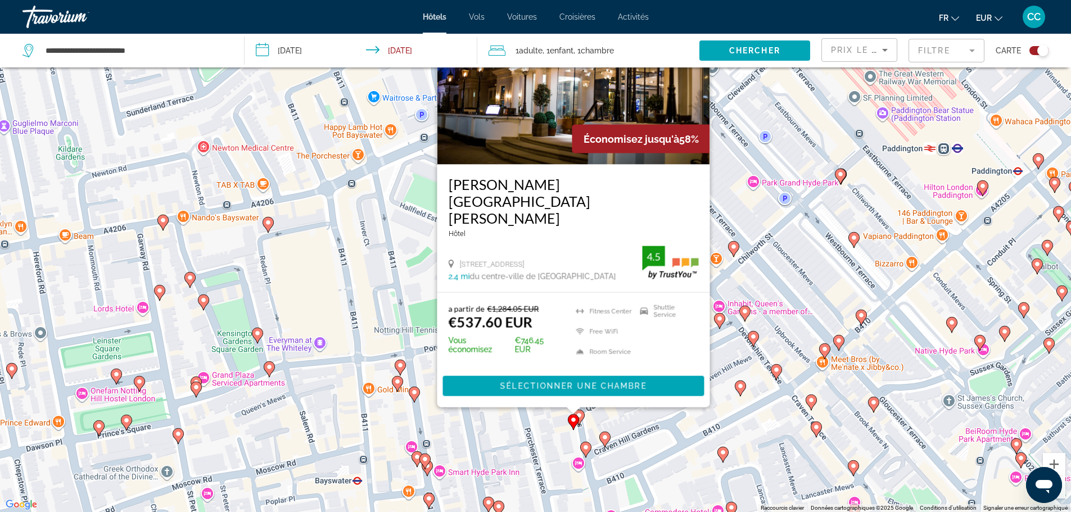
click at [1029, 52] on div "Toggle map" at bounding box center [1038, 50] width 19 height 9
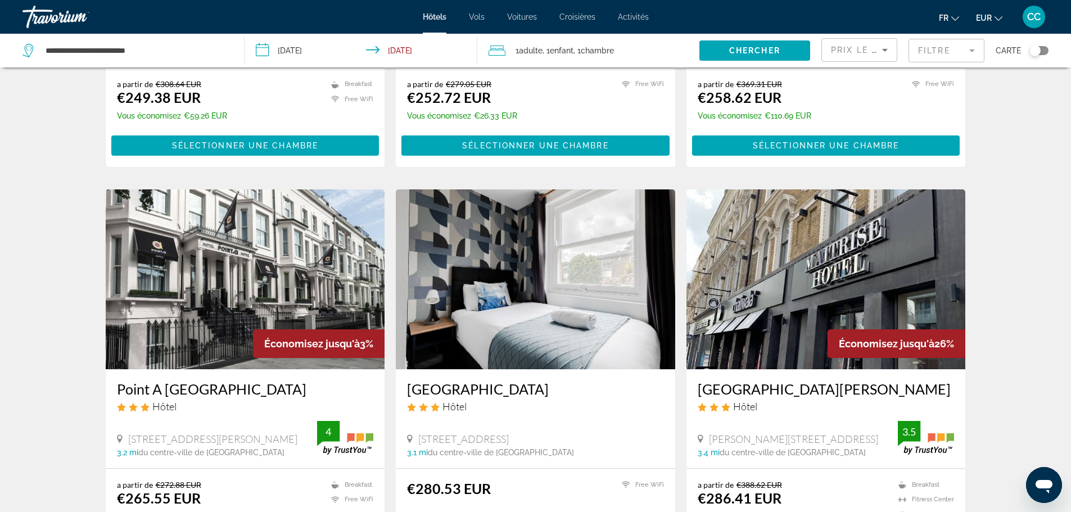
scroll to position [337, 0]
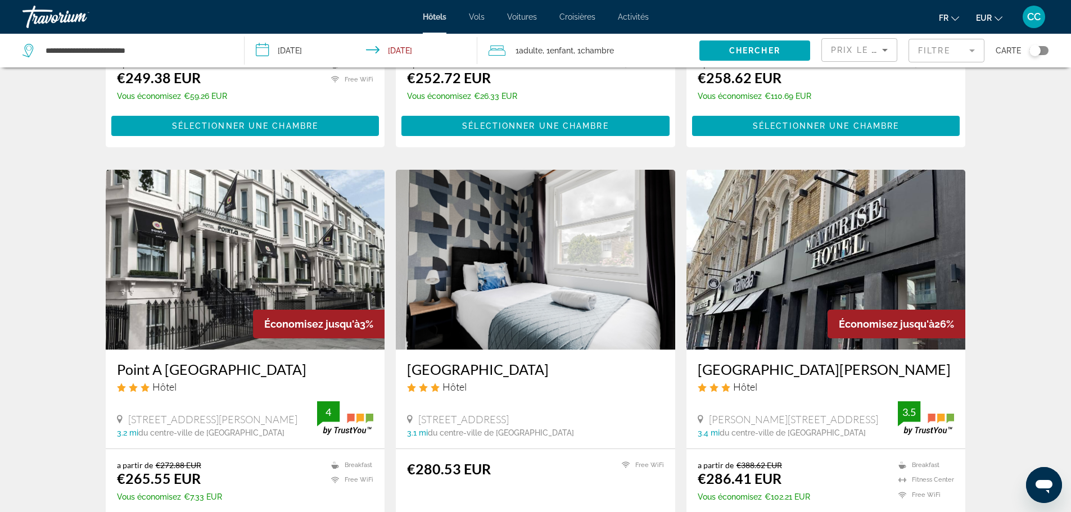
click at [953, 51] on mat-form-field "Filtre" at bounding box center [947, 51] width 76 height 24
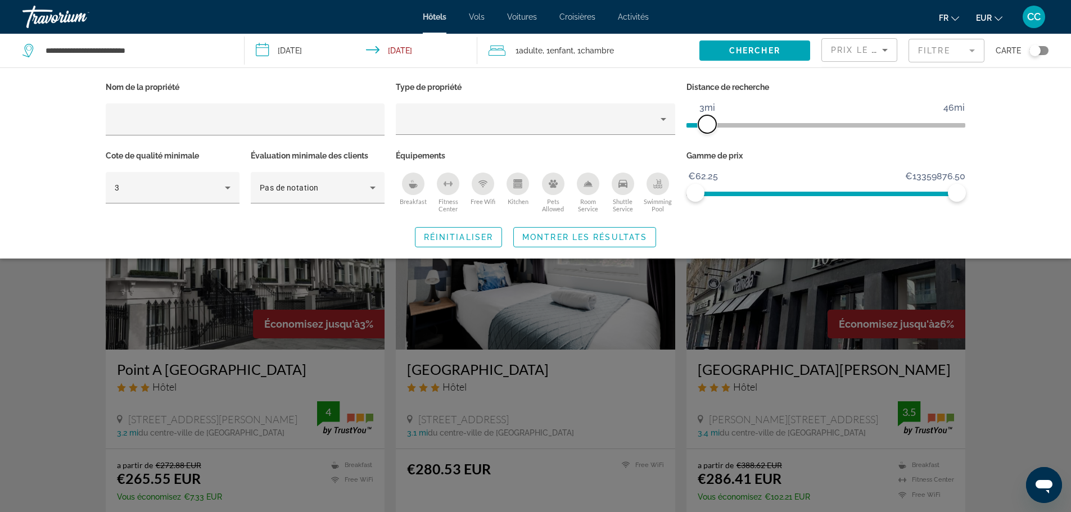
drag, startPoint x: 864, startPoint y: 125, endPoint x: 707, endPoint y: 132, distance: 156.5
click at [707, 132] on span "ngx-slider" at bounding box center [707, 124] width 18 height 18
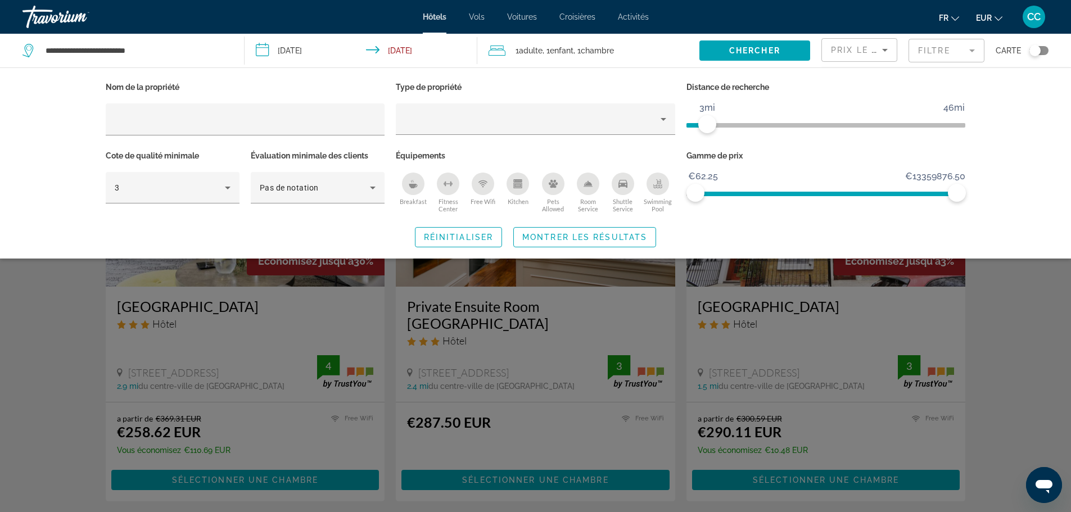
click at [424, 181] on button "Breakfast" at bounding box center [413, 192] width 35 height 41
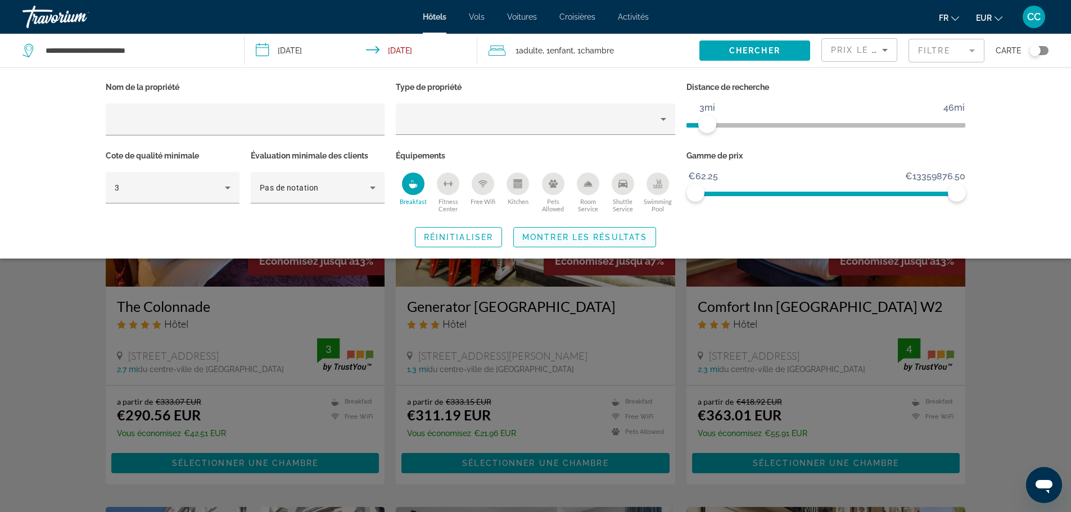
click at [589, 236] on span "Montrer les résultats" at bounding box center [584, 237] width 125 height 9
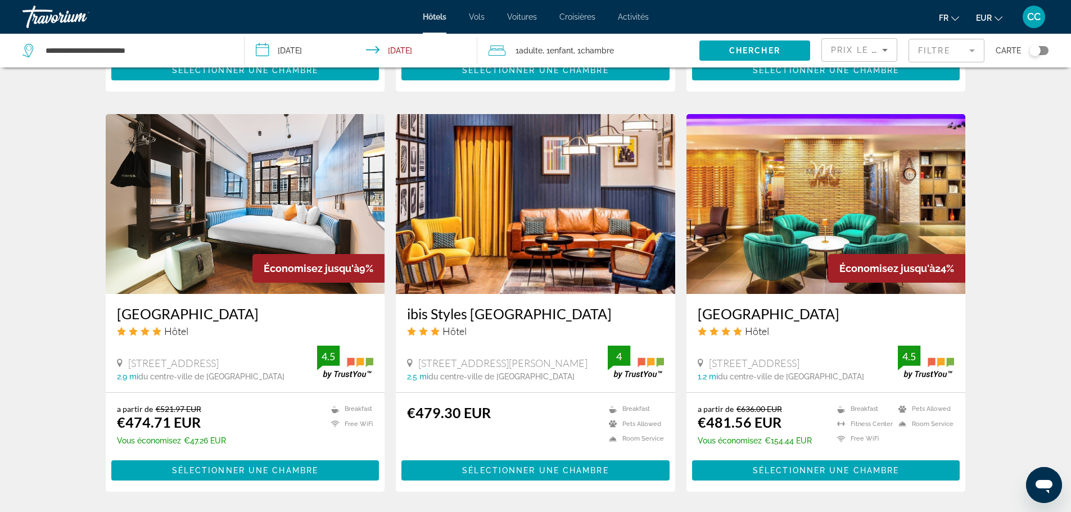
scroll to position [1293, 0]
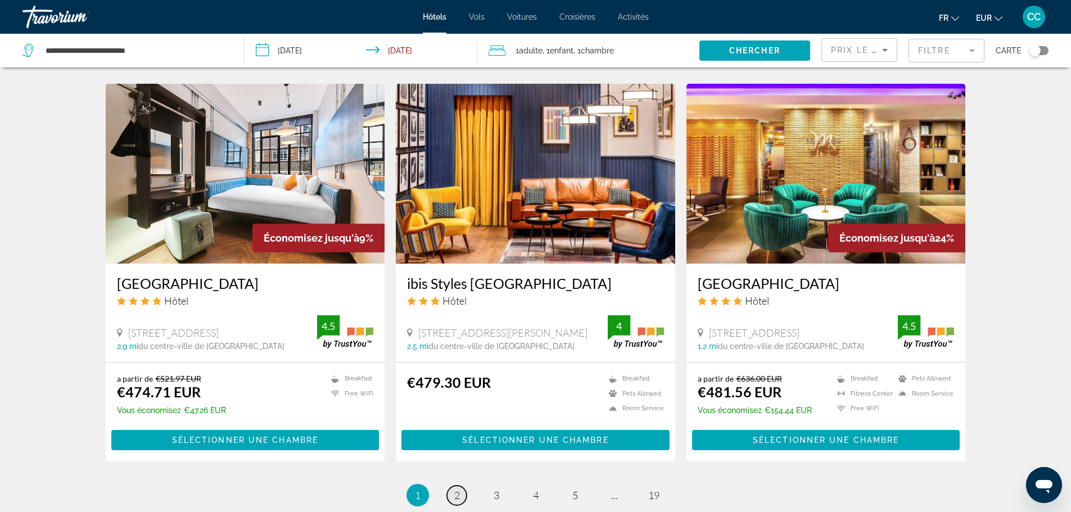
click at [450, 486] on link "page 2" at bounding box center [457, 496] width 20 height 20
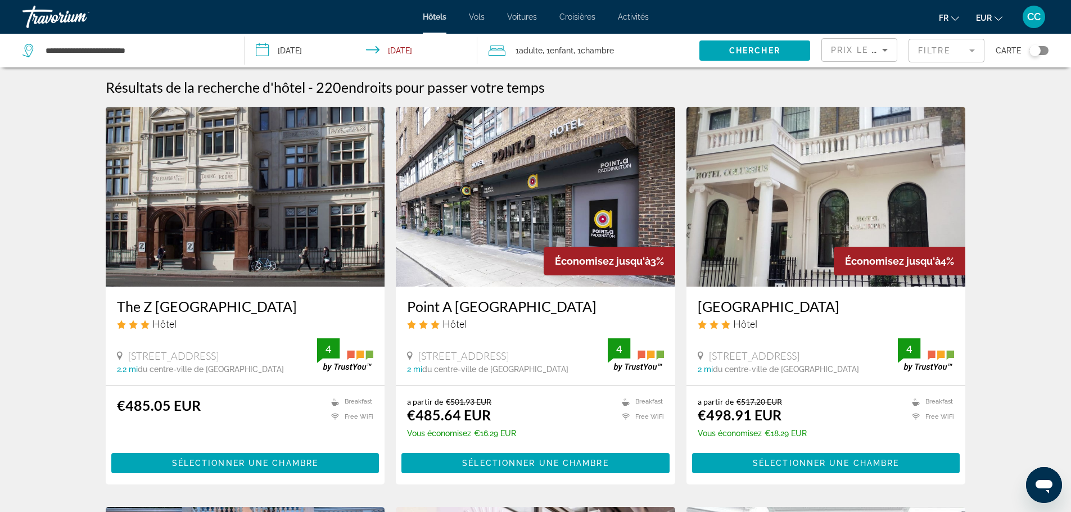
click at [573, 187] on img "Main content" at bounding box center [535, 197] width 279 height 180
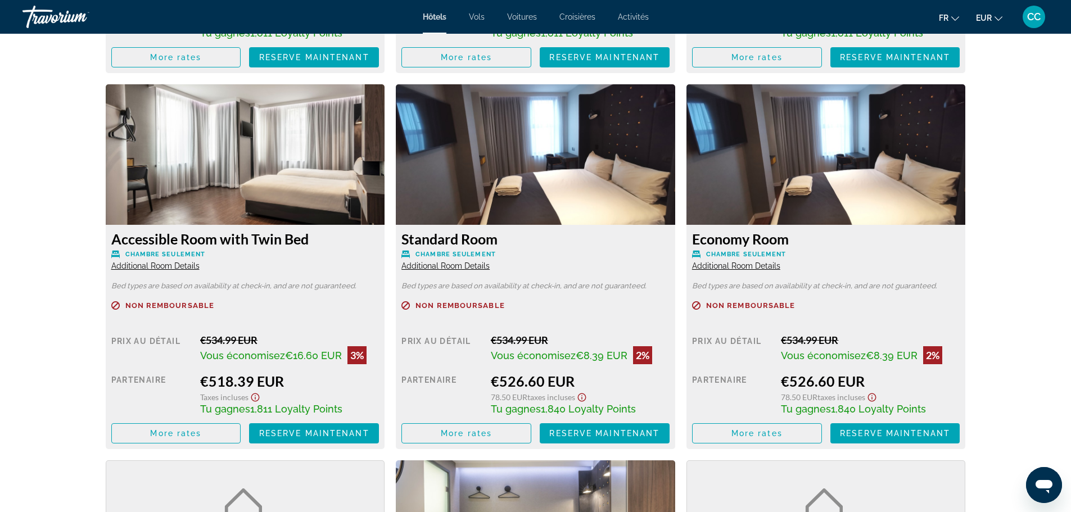
scroll to position [2305, 0]
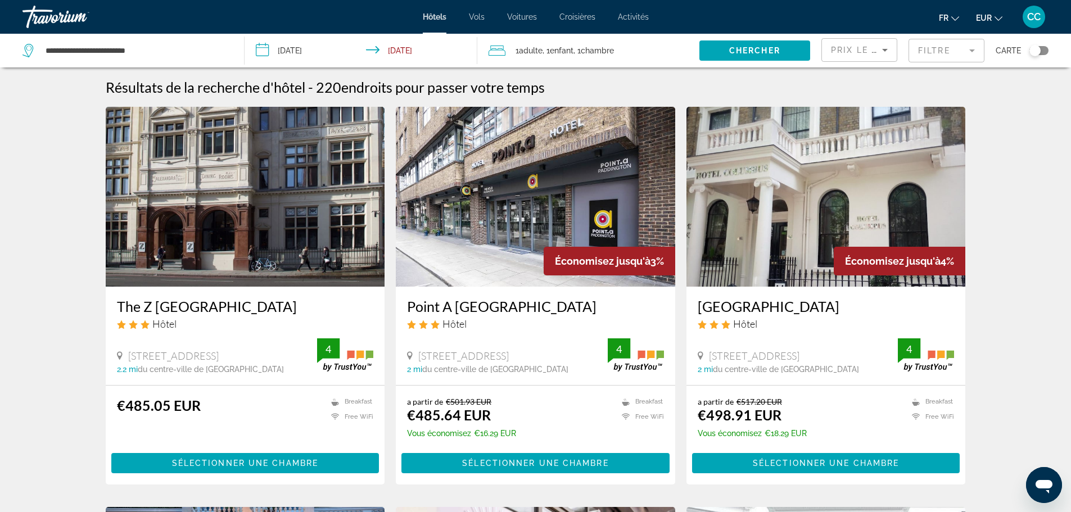
click at [1029, 21] on span "CC" at bounding box center [1033, 16] width 13 height 11
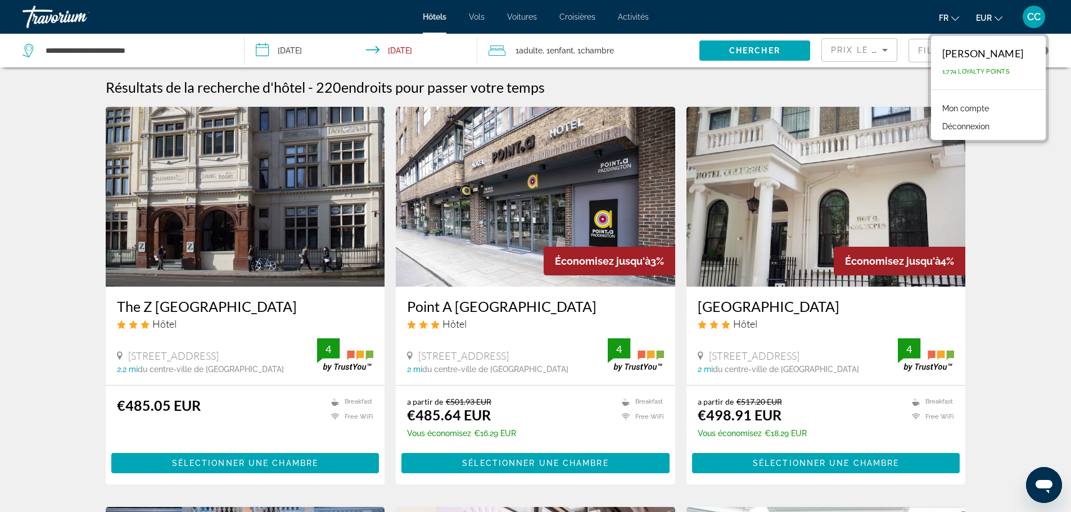
click at [955, 123] on button "Déconnexion" at bounding box center [966, 126] width 58 height 15
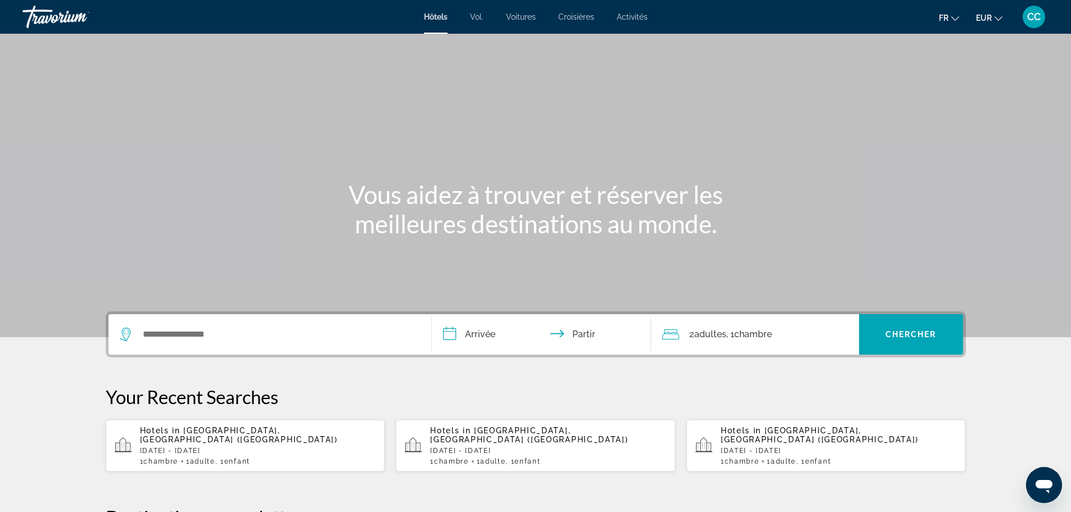
click at [181, 447] on p "[DATE] - [DATE]" at bounding box center [258, 451] width 236 height 8
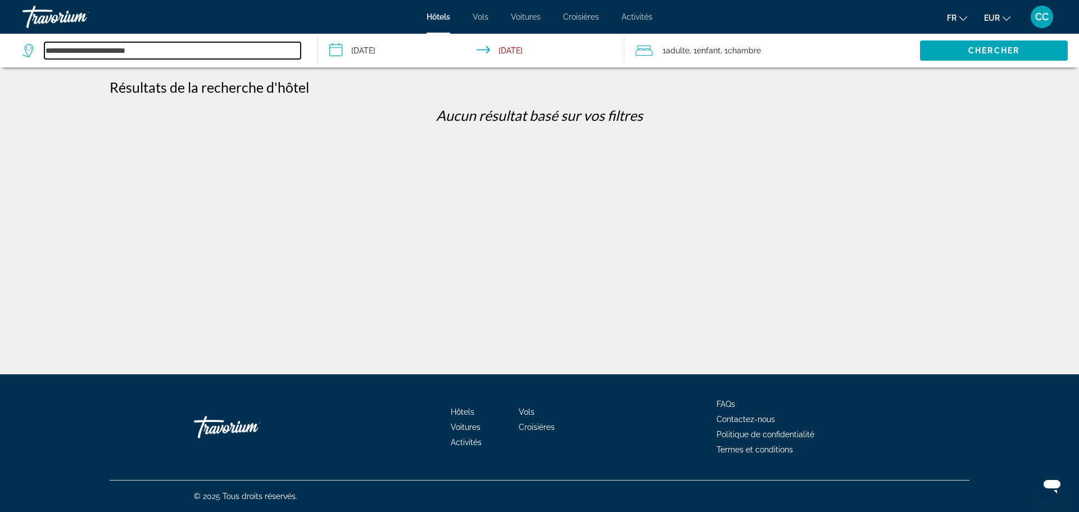
click at [202, 46] on input "**********" at bounding box center [172, 50] width 256 height 17
type input "*"
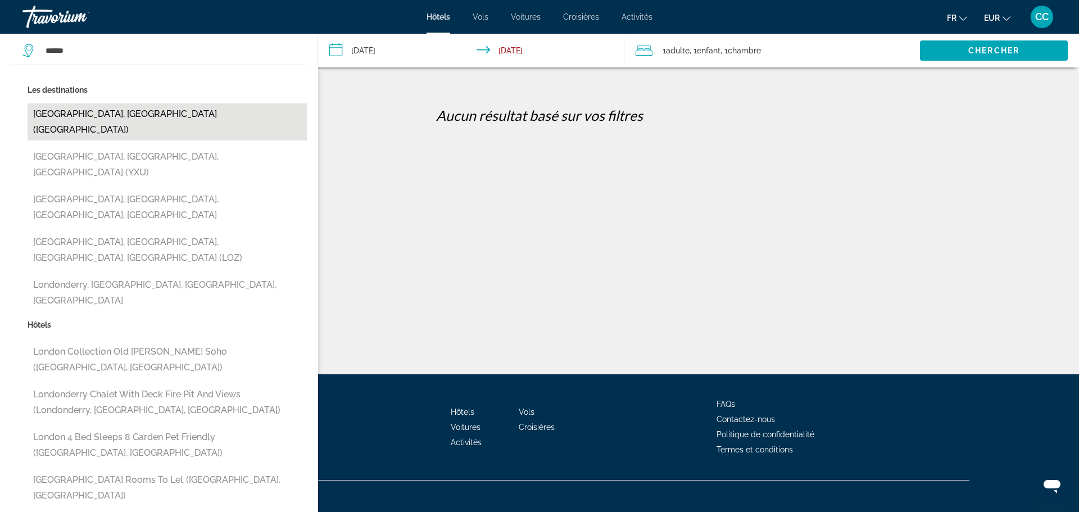
click at [82, 112] on button "London, United Kingdom (LON)" at bounding box center [167, 121] width 279 height 37
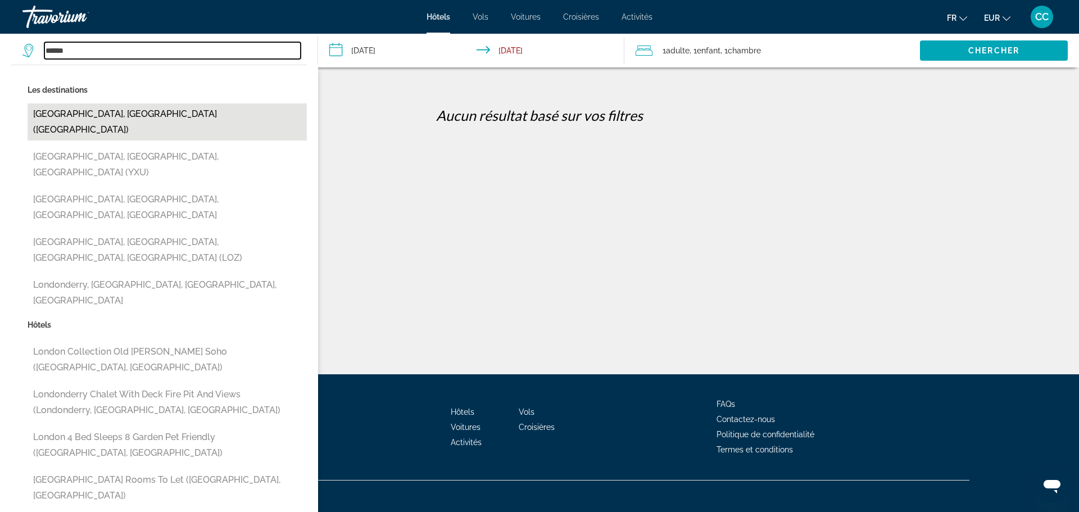
type input "**********"
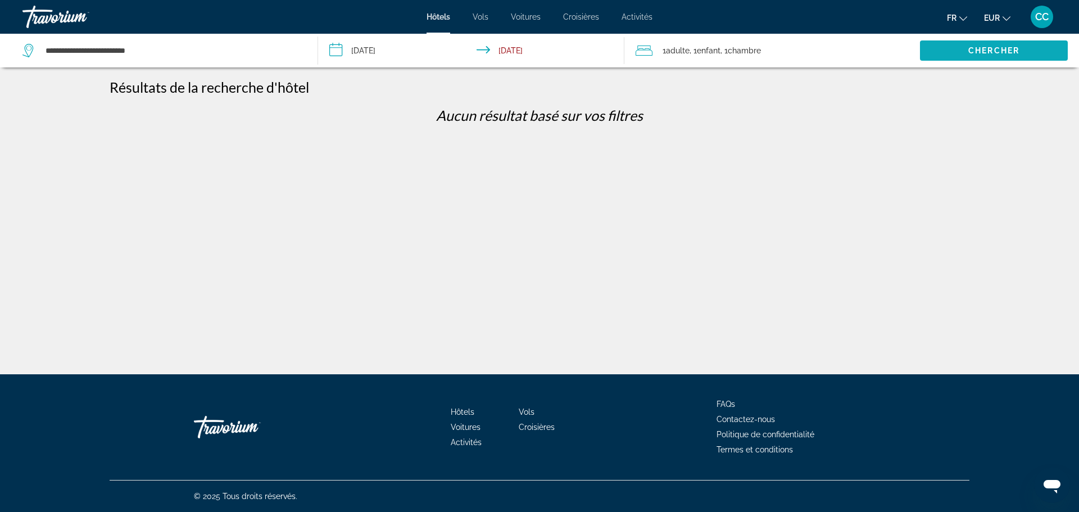
click at [1007, 50] on span "Chercher" at bounding box center [994, 50] width 51 height 9
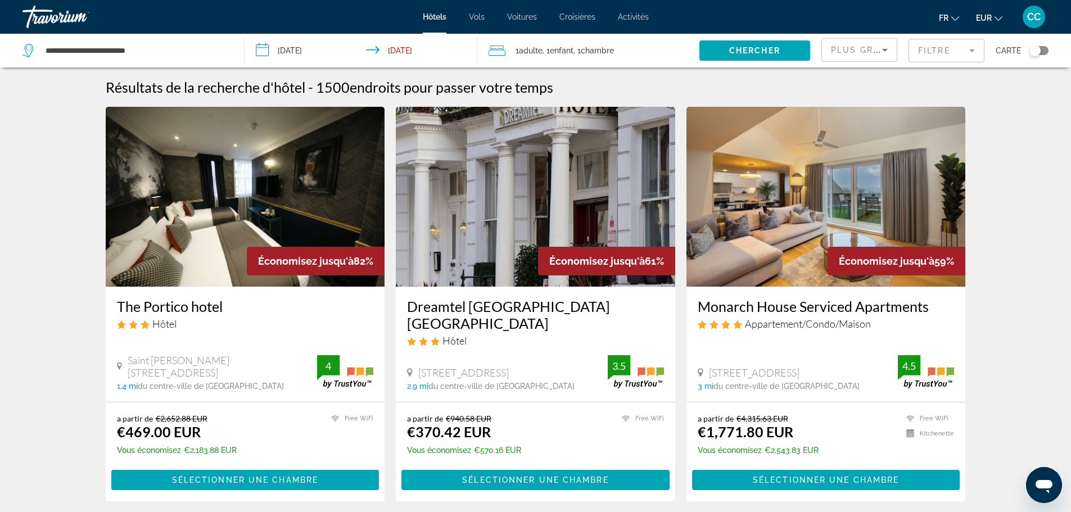
click at [959, 52] on mat-form-field "Filtre" at bounding box center [947, 51] width 76 height 24
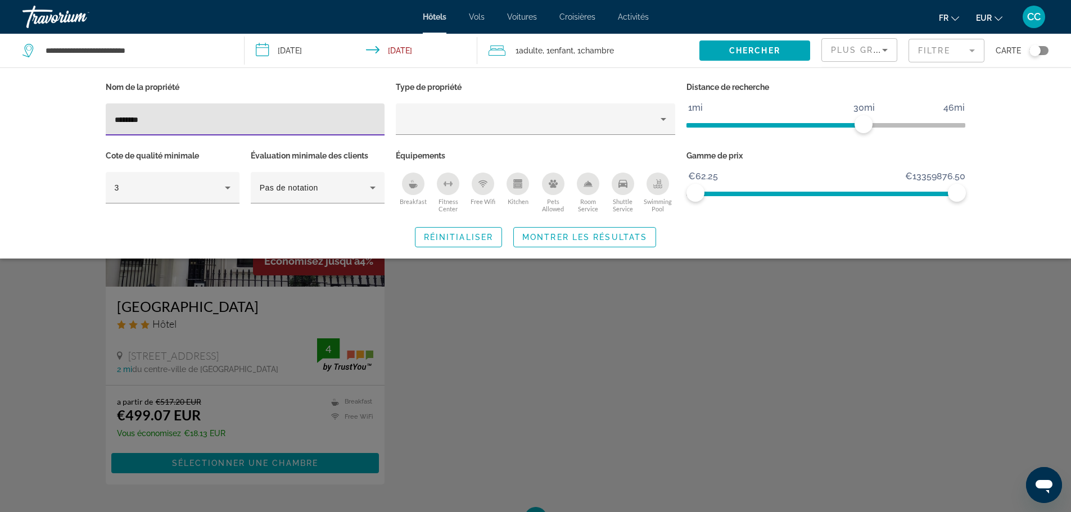
type input "********"
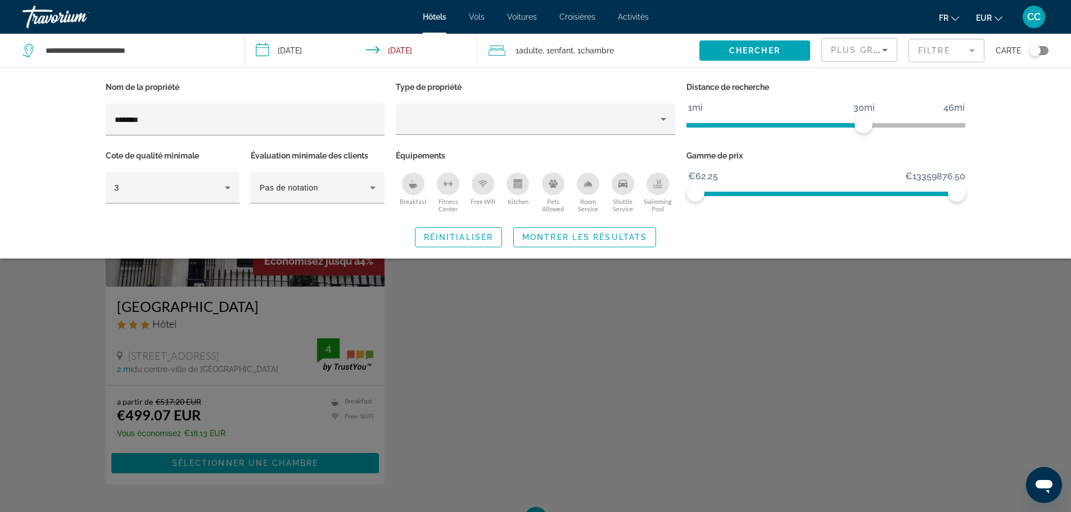
click at [229, 303] on div "Search widget" at bounding box center [535, 341] width 1071 height 344
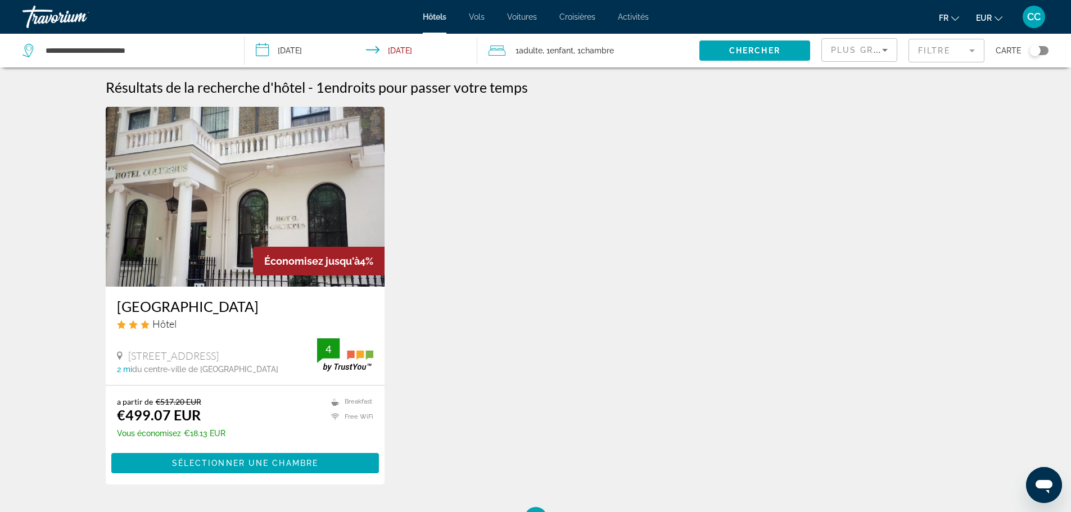
click at [223, 319] on div "Hôtel" at bounding box center [245, 324] width 257 height 12
click at [155, 307] on h3 "[GEOGRAPHIC_DATA]" at bounding box center [245, 306] width 257 height 17
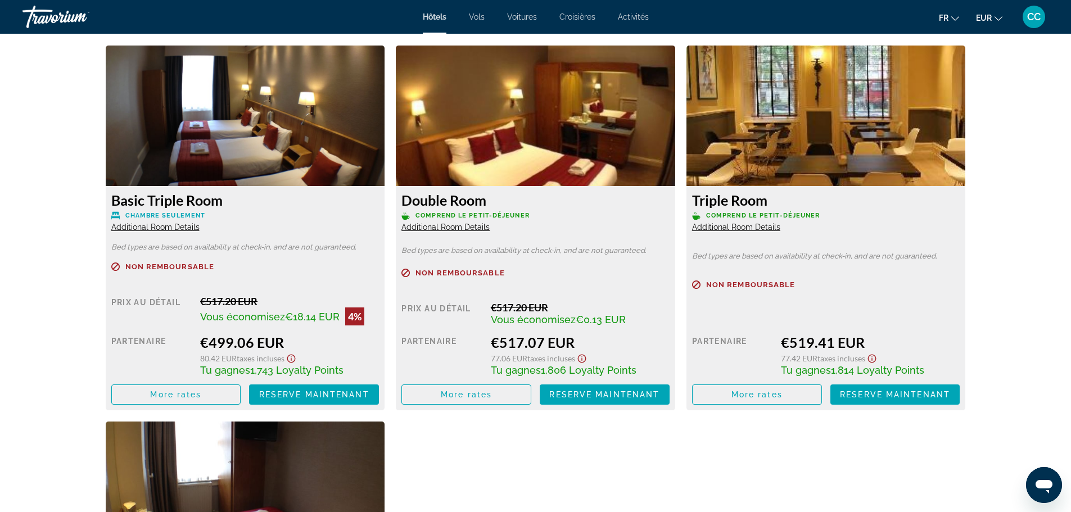
scroll to position [1462, 0]
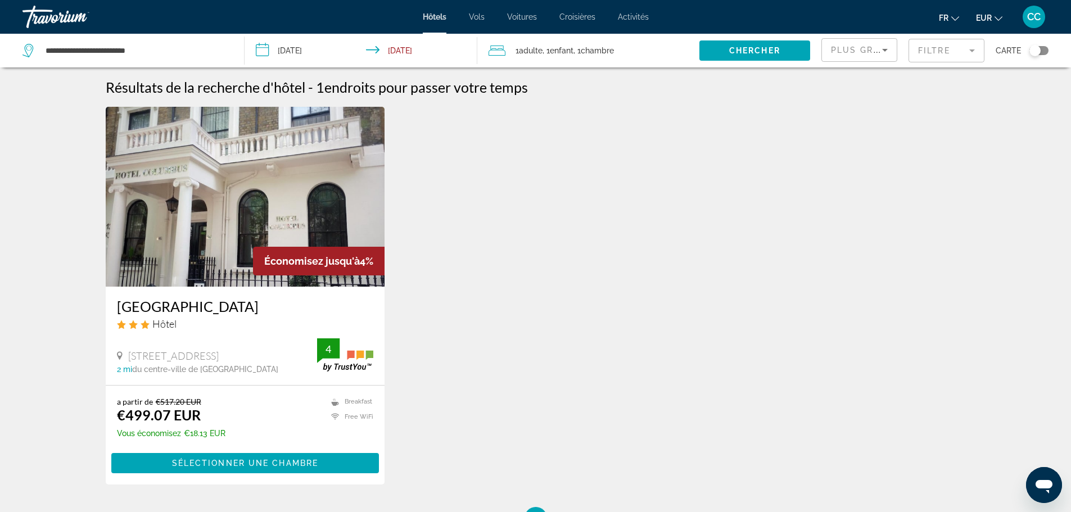
click at [1041, 20] on div "CC" at bounding box center [1034, 17] width 22 height 22
click at [947, 131] on button "Déconnexion" at bounding box center [966, 126] width 58 height 15
